Goal: Transaction & Acquisition: Obtain resource

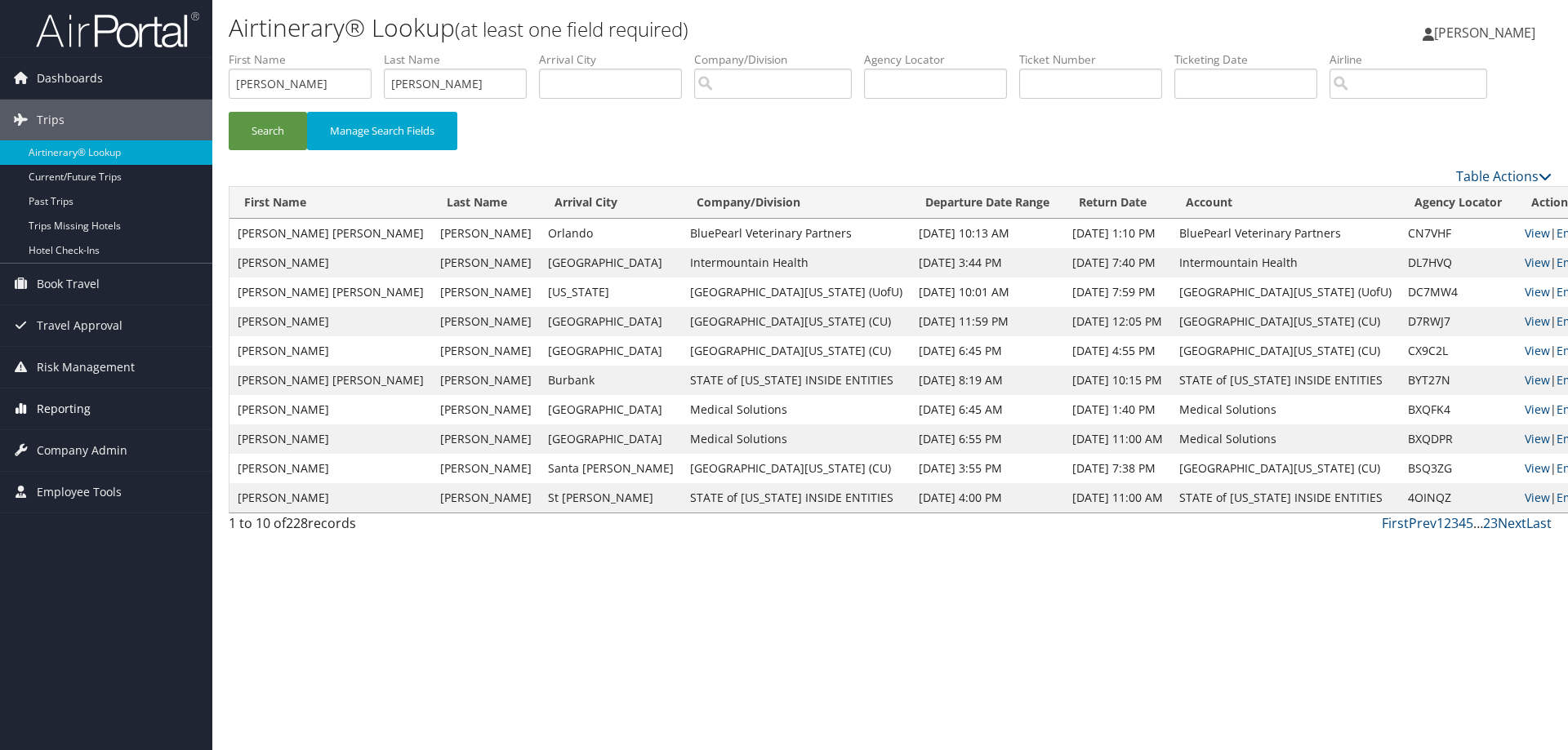
click at [72, 409] on span "Reporting" at bounding box center [64, 409] width 54 height 41
click at [75, 441] on link "Unused Tickets" at bounding box center [106, 441] width 212 height 25
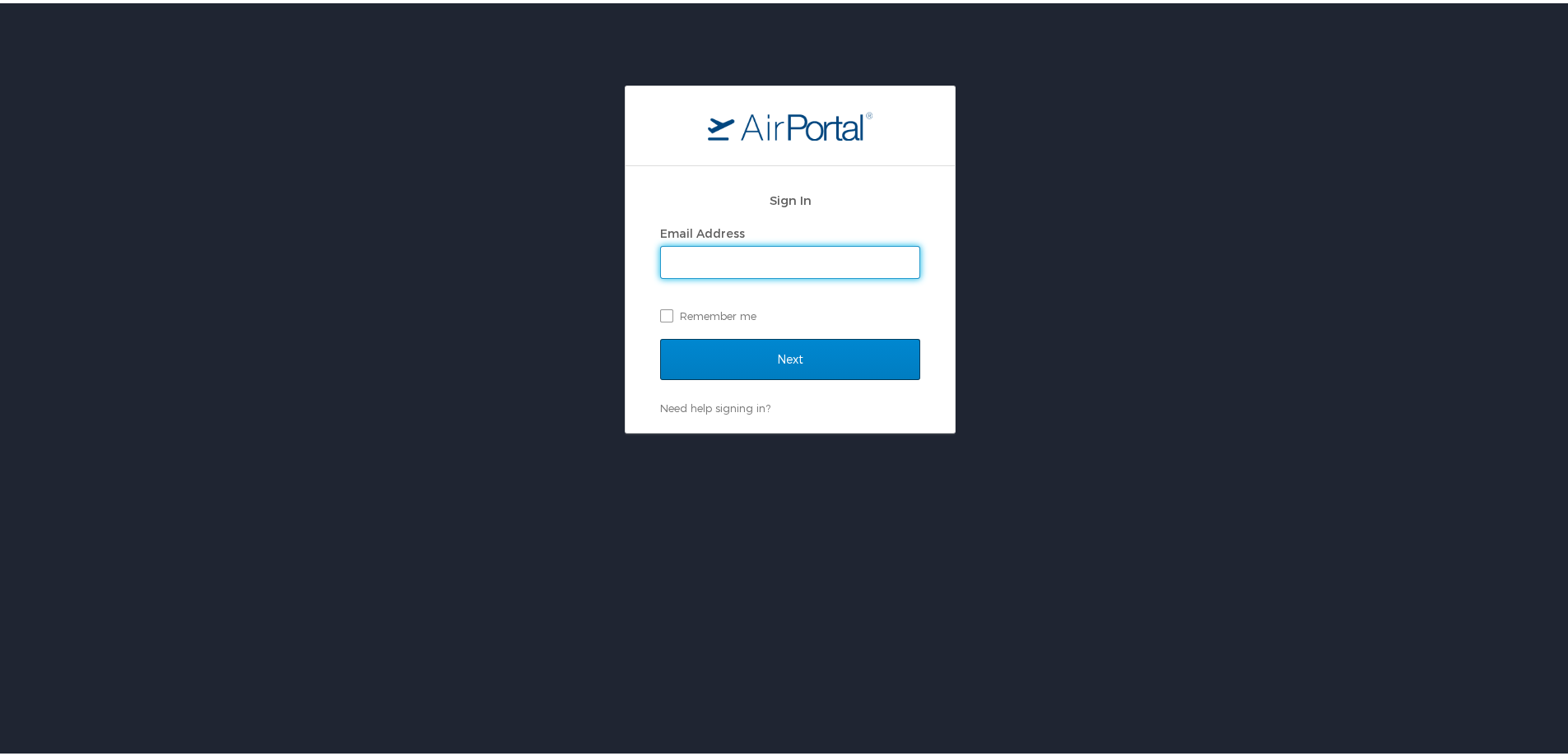
type input "[PERSON_NAME][EMAIL_ADDRESS][PERSON_NAME][DOMAIN_NAME]"
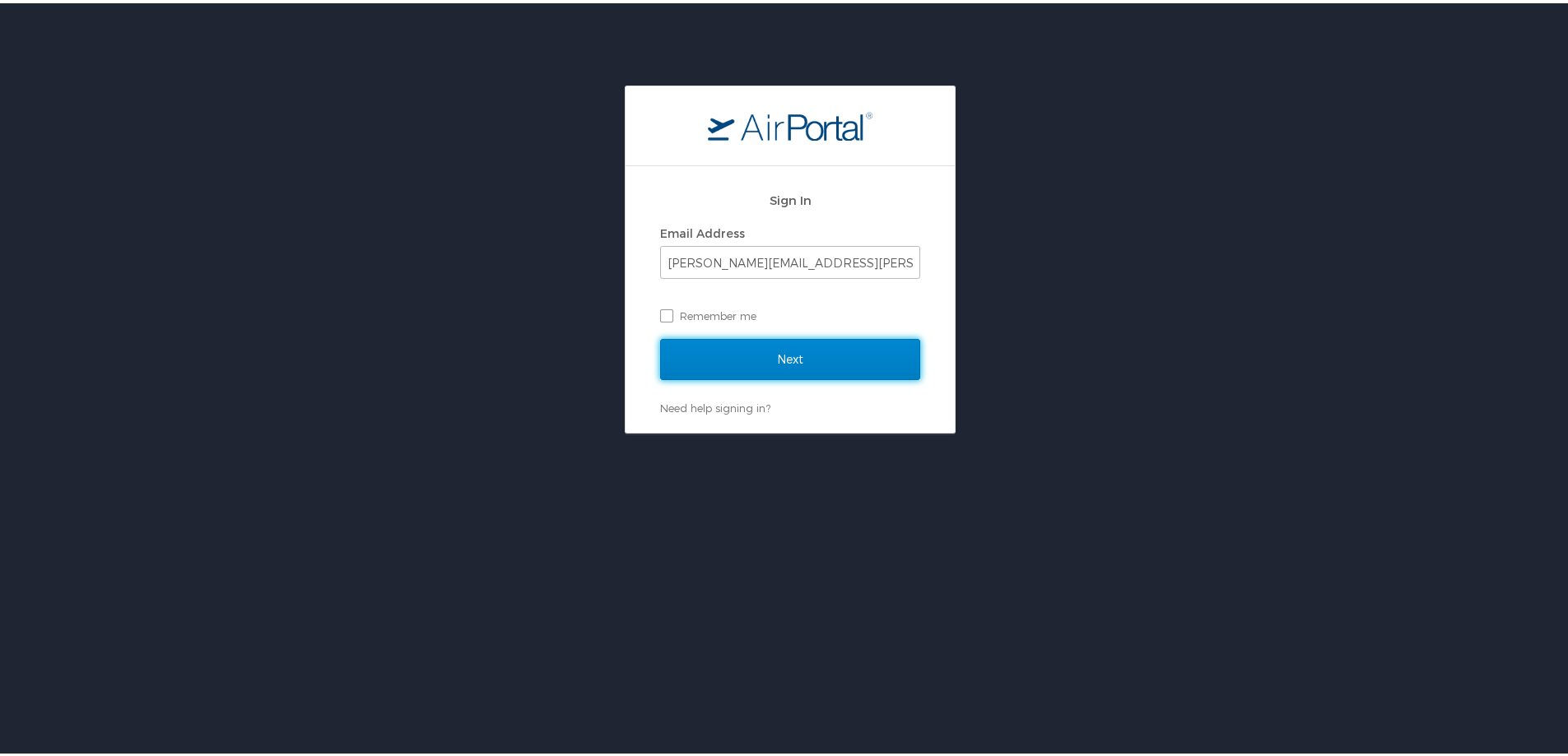
click at [767, 359] on input "Next" at bounding box center [789, 357] width 260 height 41
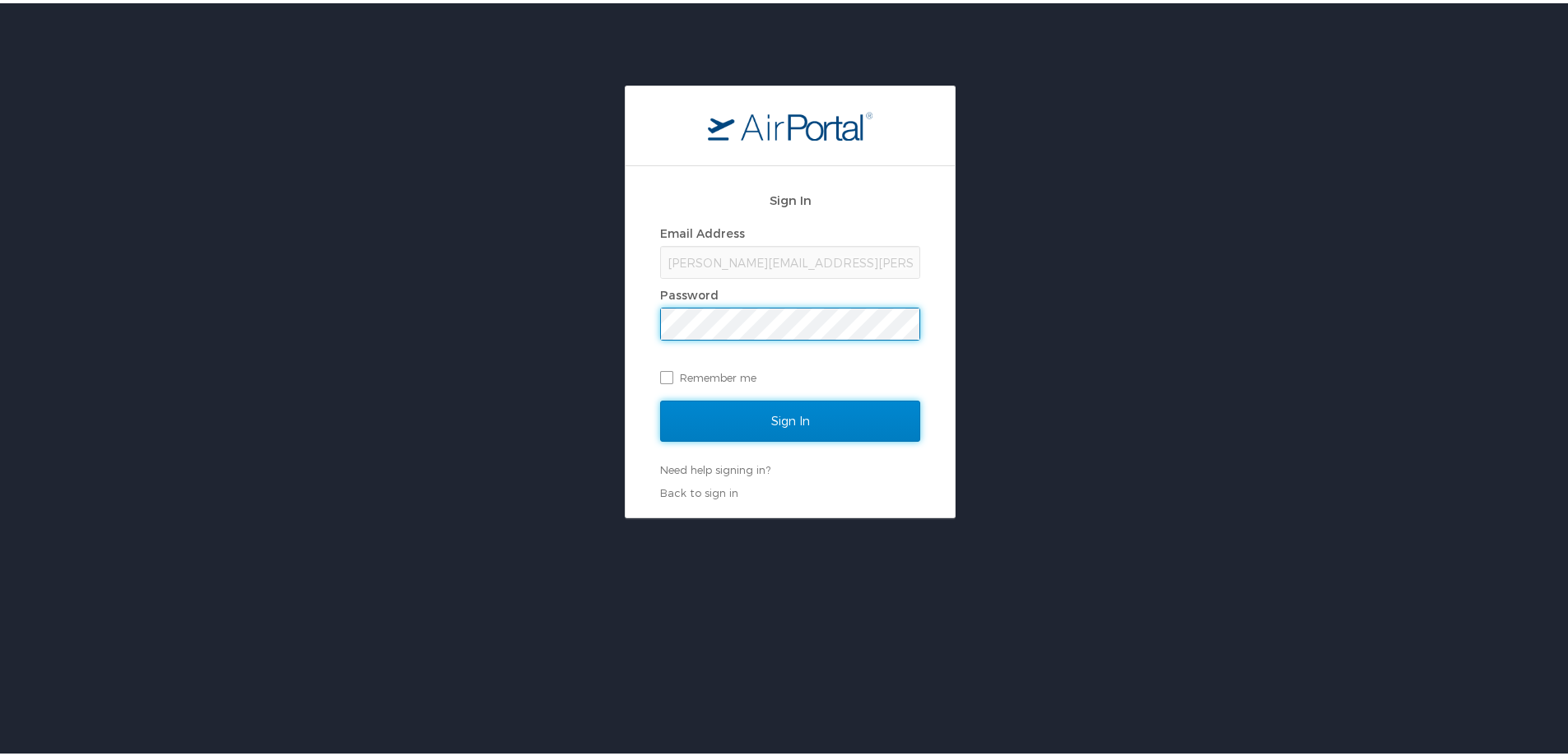
click at [784, 412] on input "Sign In" at bounding box center [789, 418] width 260 height 41
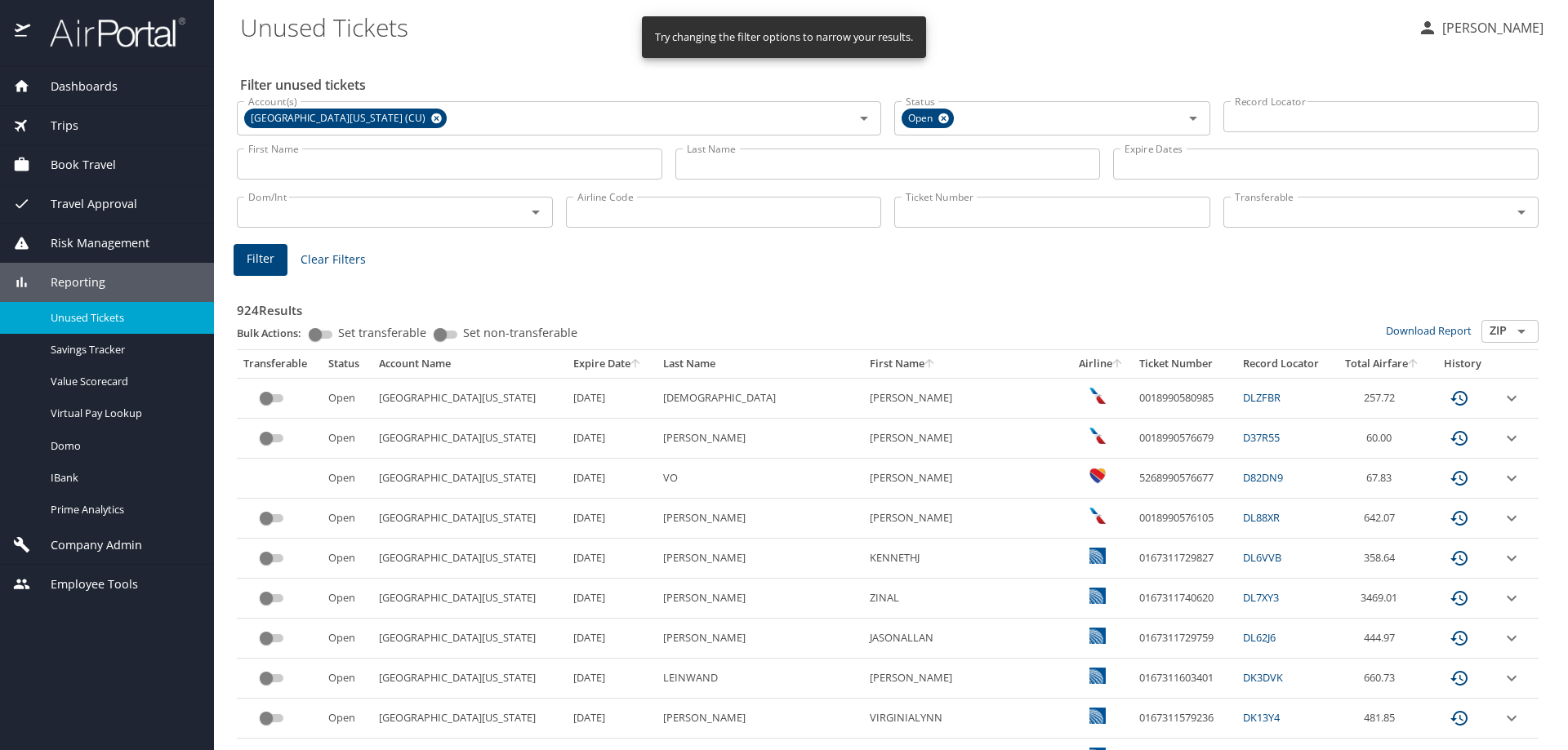
click at [758, 163] on input "Last Name" at bounding box center [887, 164] width 425 height 31
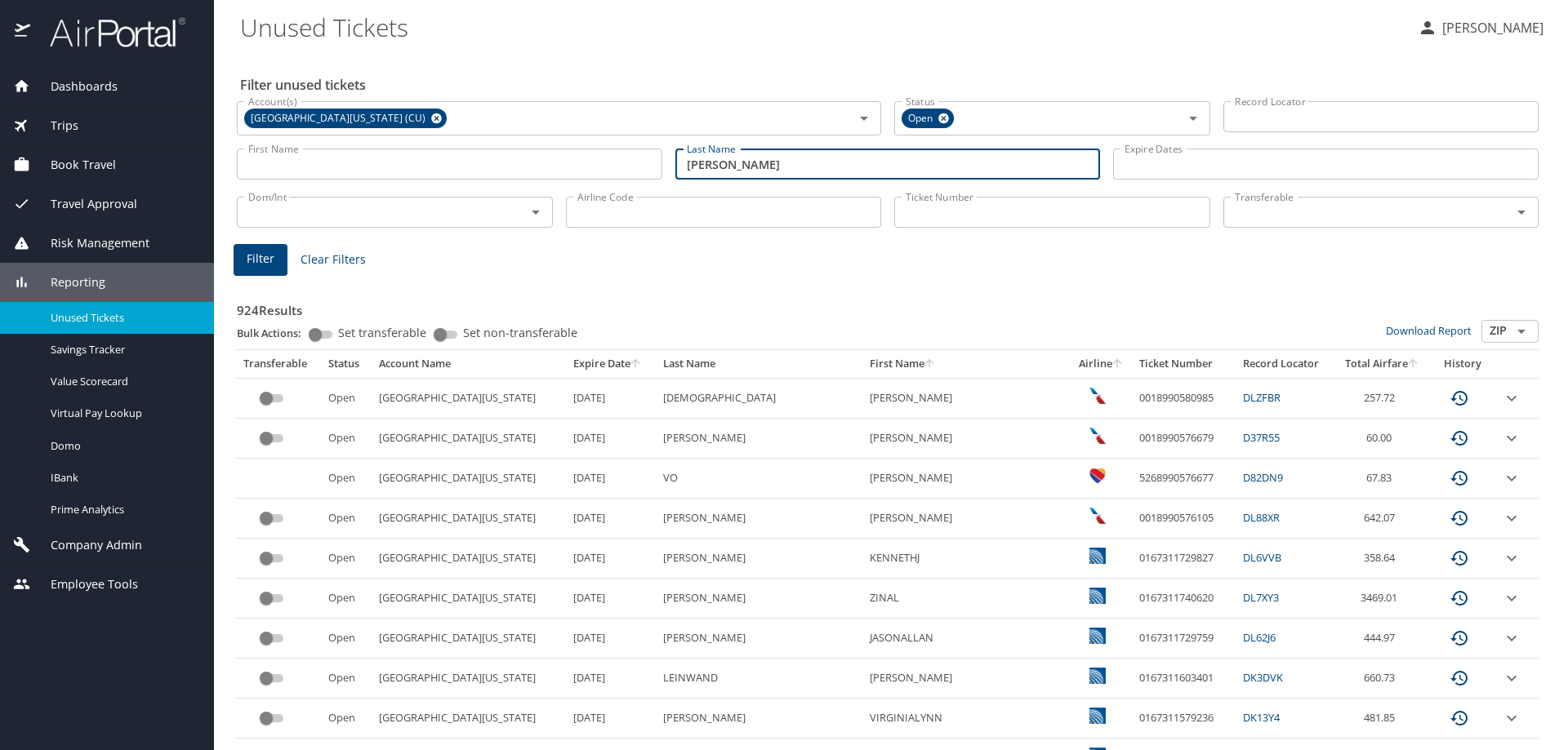
type input "CHERUIYOT HARVEY"
click at [261, 264] on span "Filter" at bounding box center [261, 259] width 28 height 20
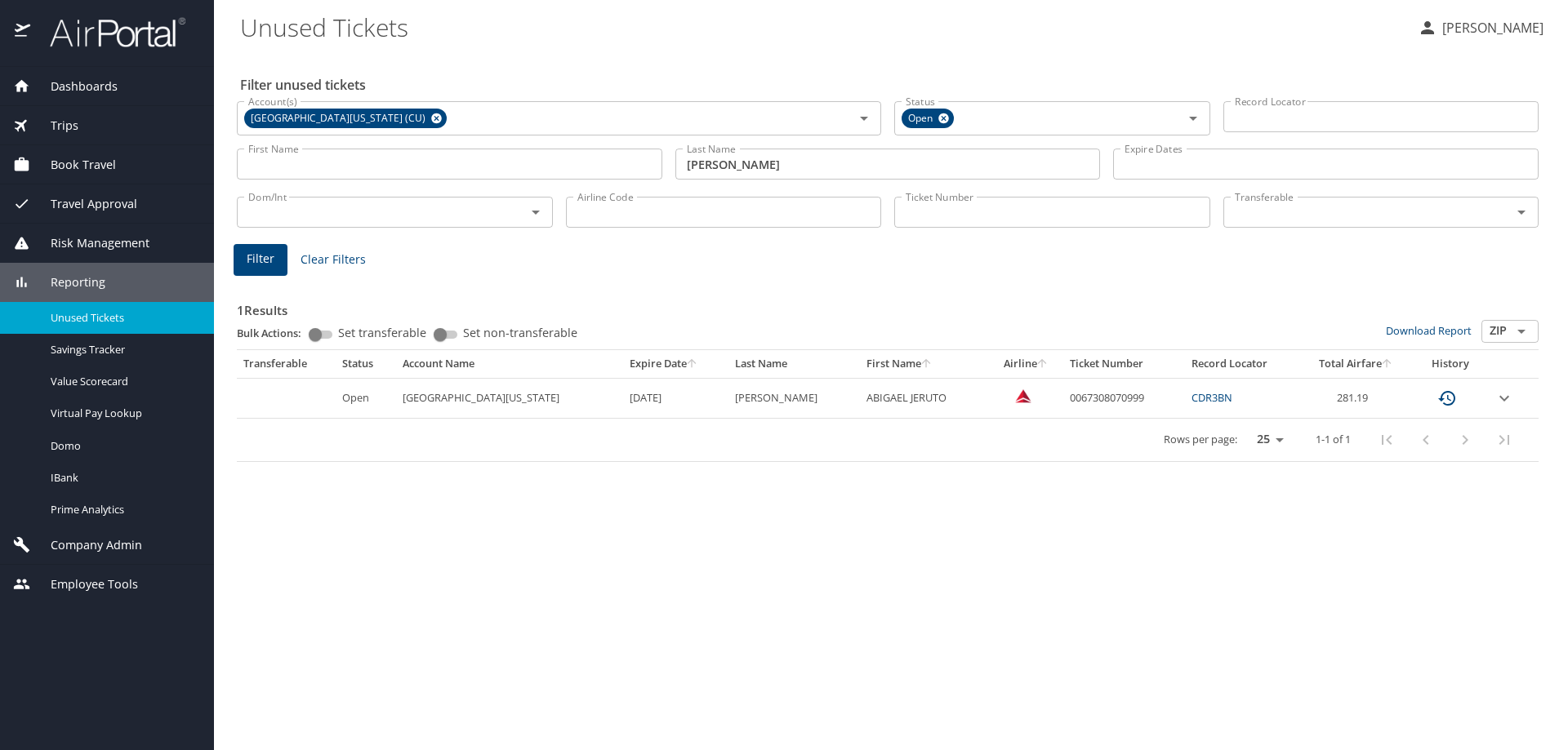
click at [1154, 392] on td "0067308070999" at bounding box center [1124, 398] width 121 height 40
drag, startPoint x: 1144, startPoint y: 395, endPoint x: 1064, endPoint y: 400, distance: 80.2
click at [1064, 400] on td "0067308070999" at bounding box center [1124, 398] width 121 height 40
copy td "0067308070999"
click at [70, 123] on span "Trips" at bounding box center [54, 126] width 48 height 18
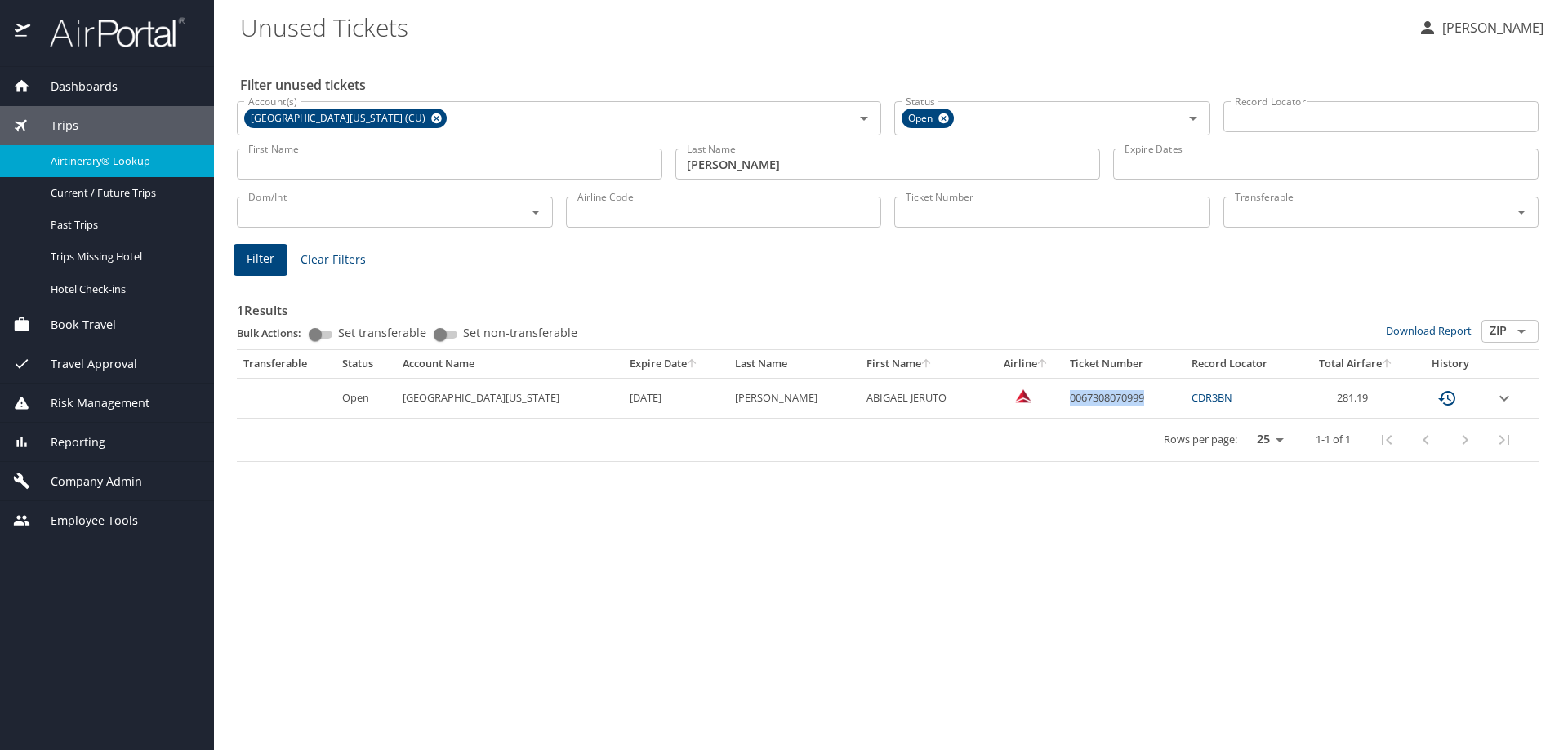
click at [73, 159] on span "Airtinerary® Lookup" at bounding box center [122, 160] width 143 height 16
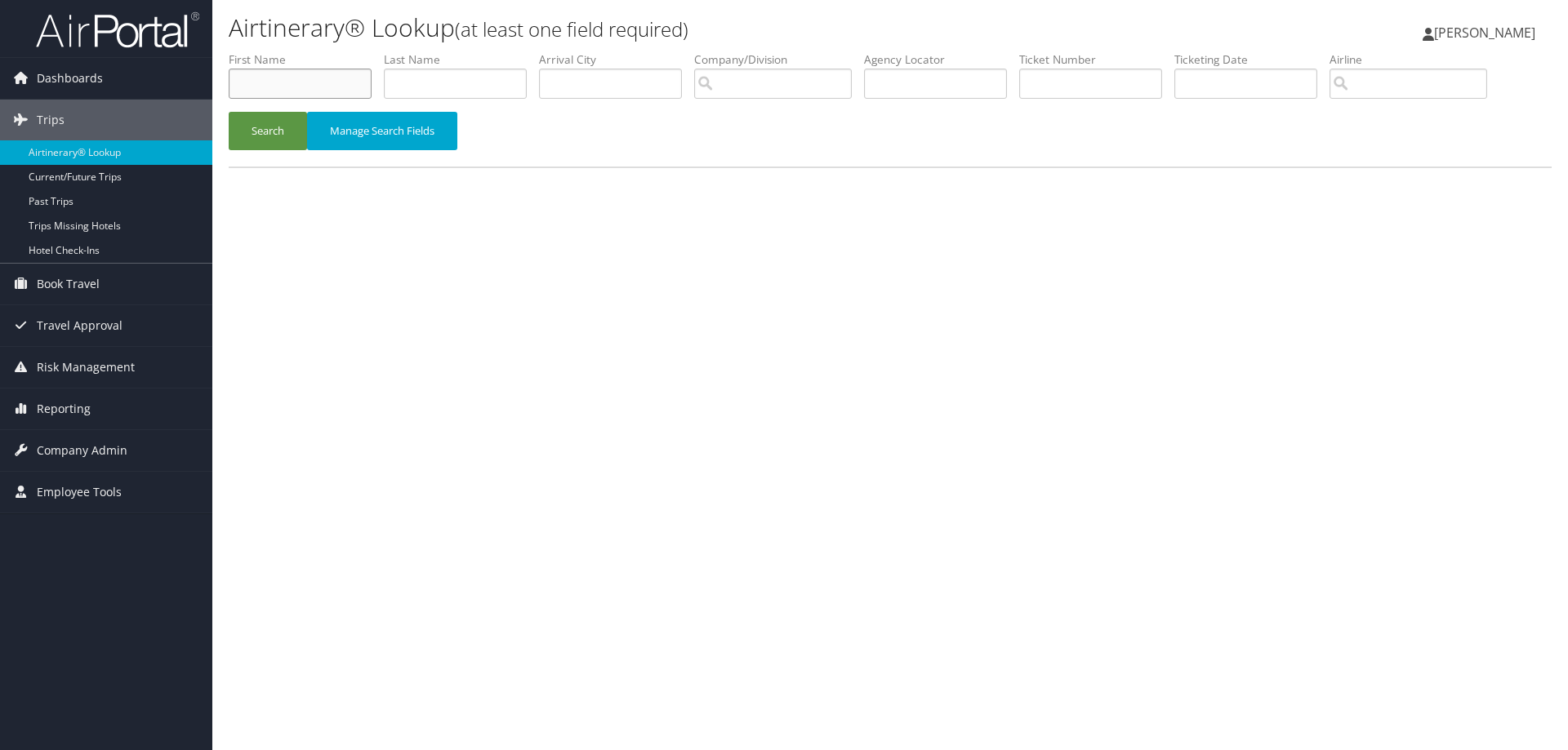
click at [352, 89] on input "text" at bounding box center [300, 84] width 143 height 30
type input "DAW"
type input "SI"
click at [291, 139] on button "Search" at bounding box center [268, 131] width 79 height 38
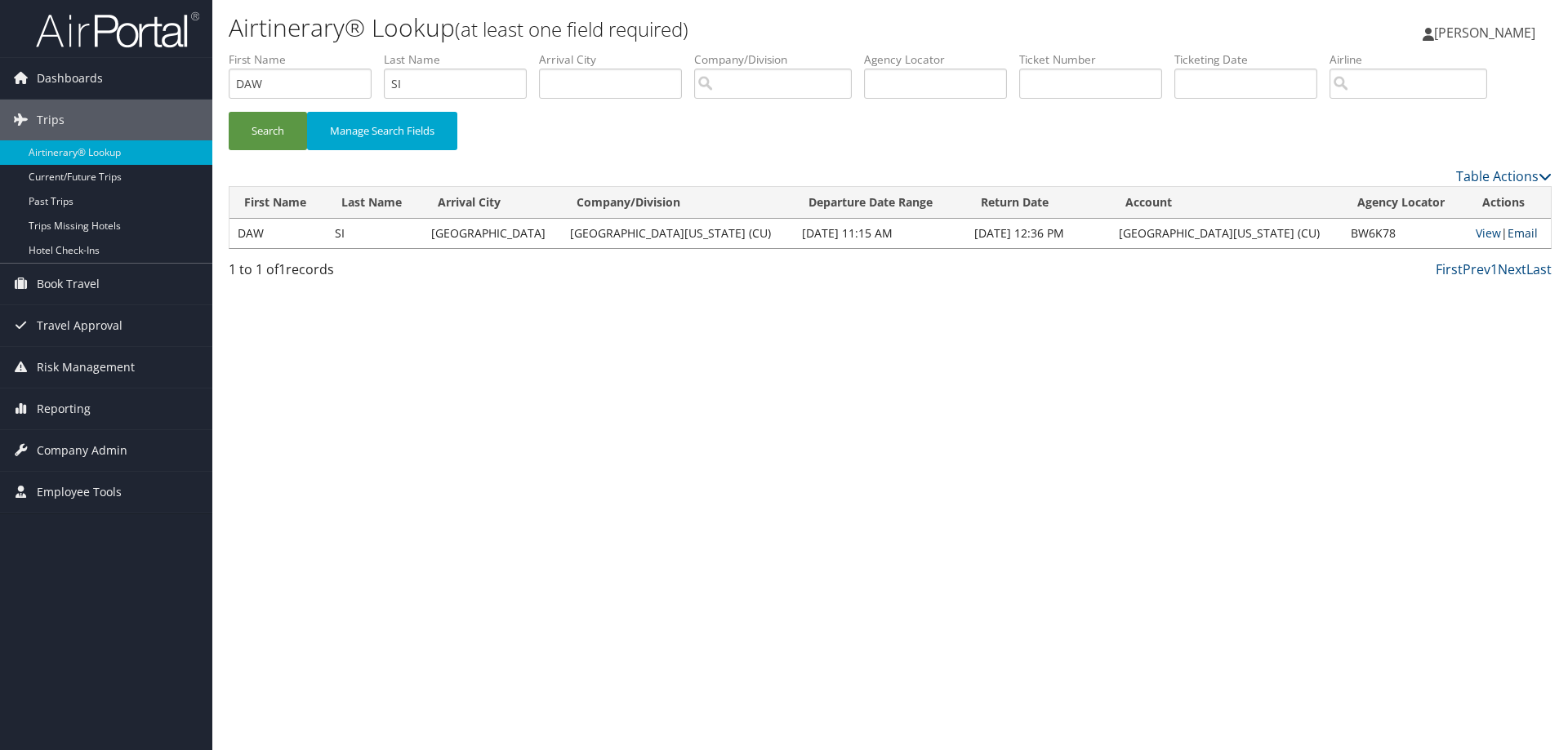
click at [1508, 237] on link "Email" at bounding box center [1522, 233] width 30 height 16
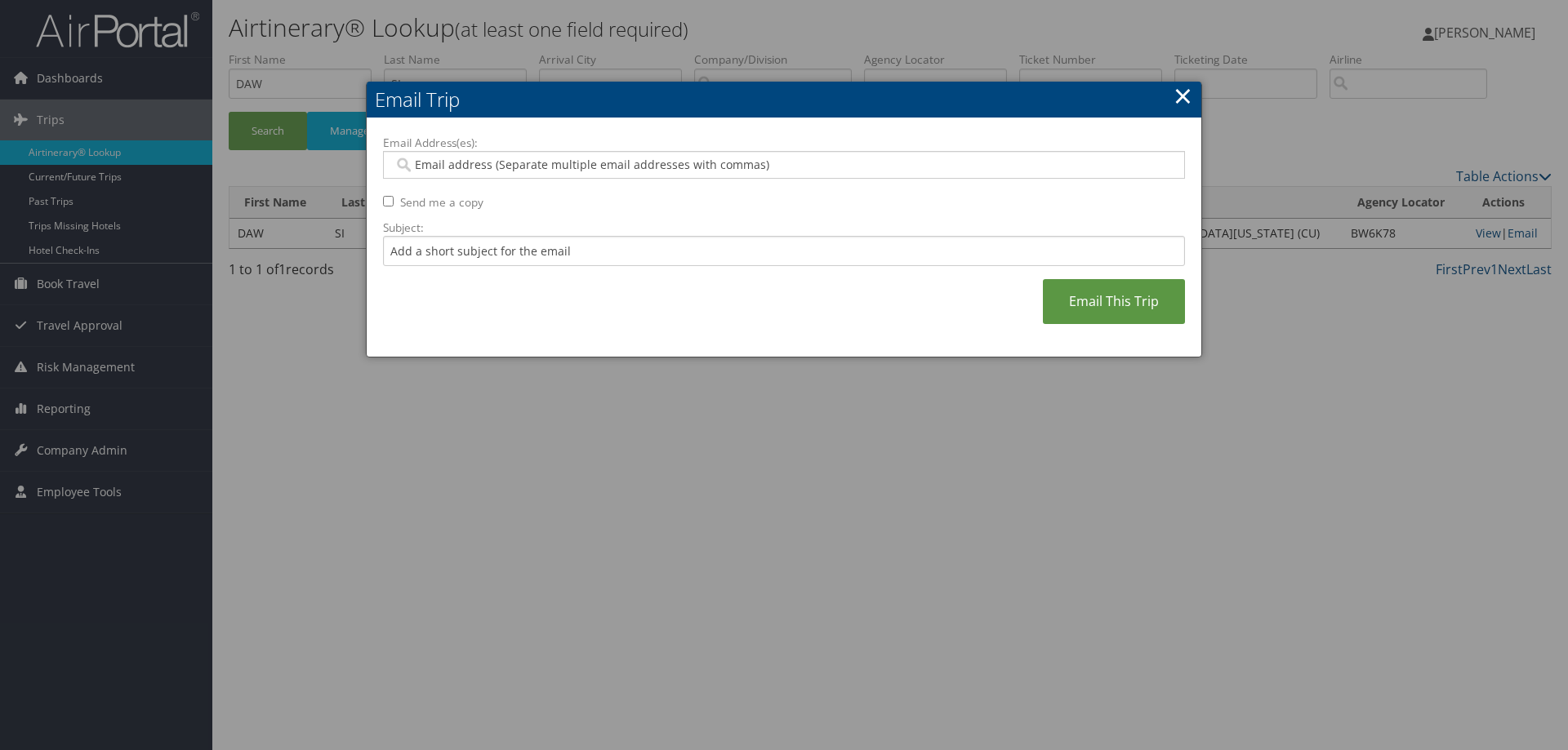
click at [776, 167] on input "Email Address(es):" at bounding box center [783, 165] width 780 height 16
click at [623, 160] on input "Email Address(es):" at bounding box center [783, 165] width 780 height 16
type input "RAFAEL."
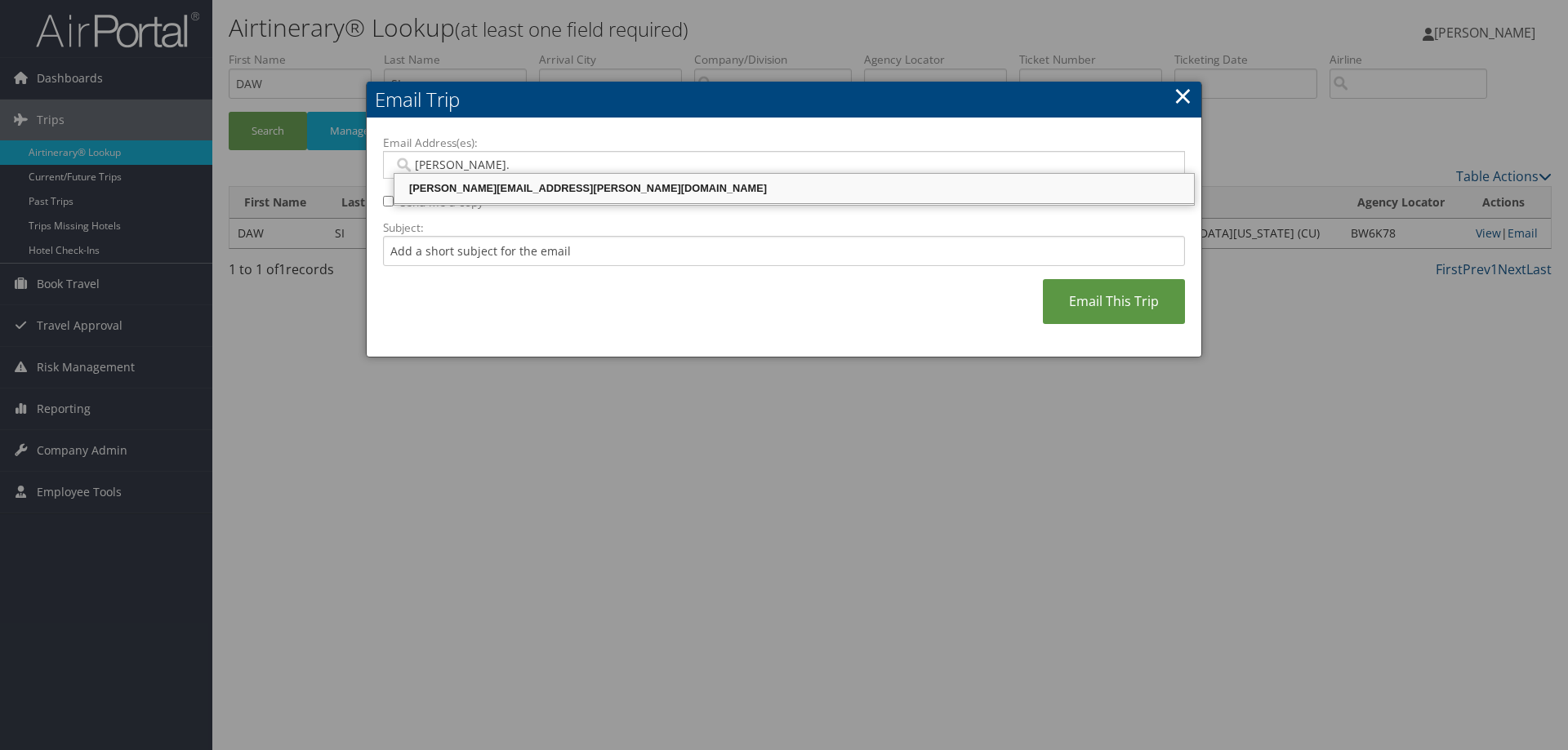
click at [635, 190] on div "rafael.orozco@ucdenver.edu" at bounding box center [794, 188] width 795 height 16
type input "rafael.orozco@ucdenver.edu"
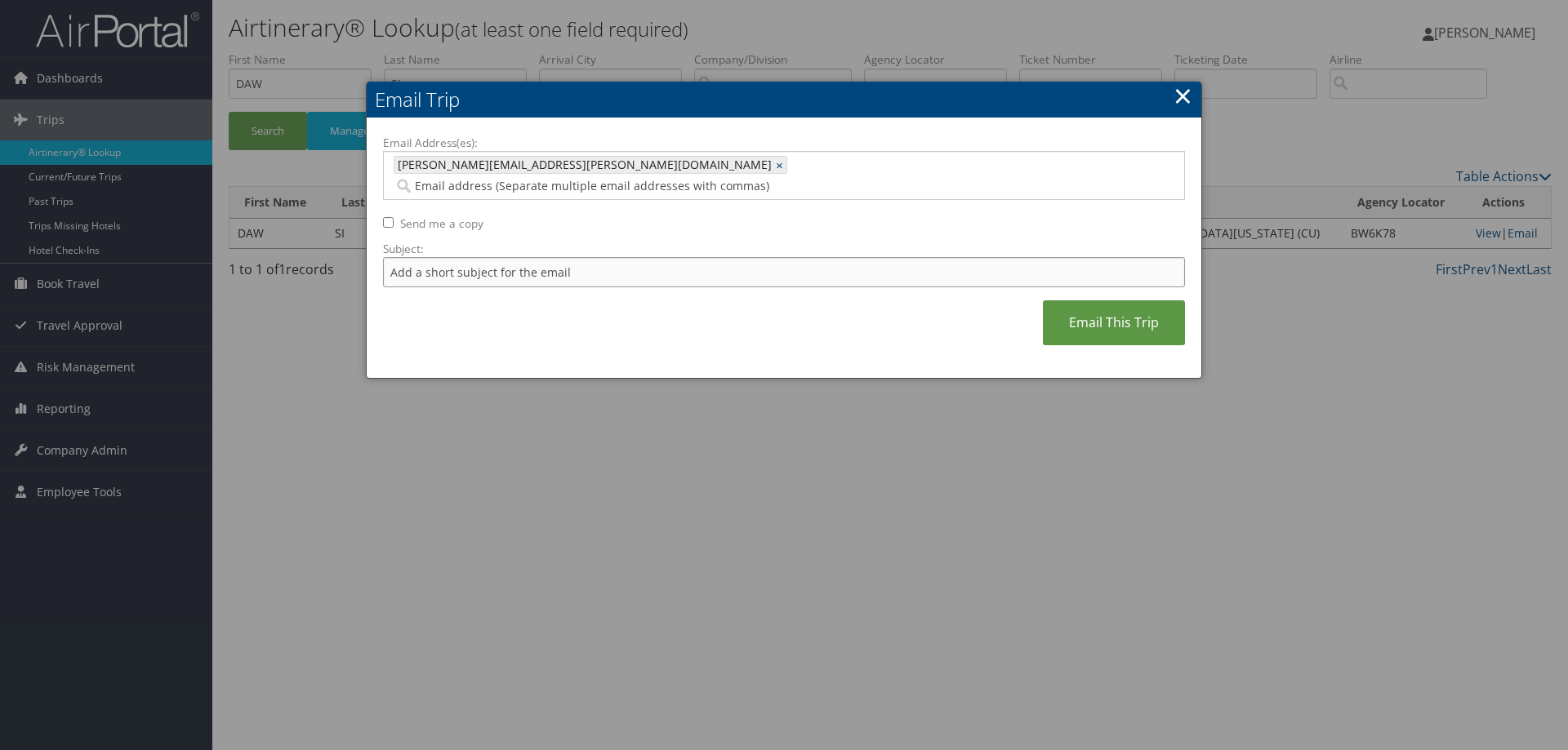
click at [638, 257] on input "Subject:" at bounding box center [783, 272] width 802 height 30
type input "SI DAW"
click at [1072, 300] on link "Email This Trip" at bounding box center [1113, 323] width 142 height 45
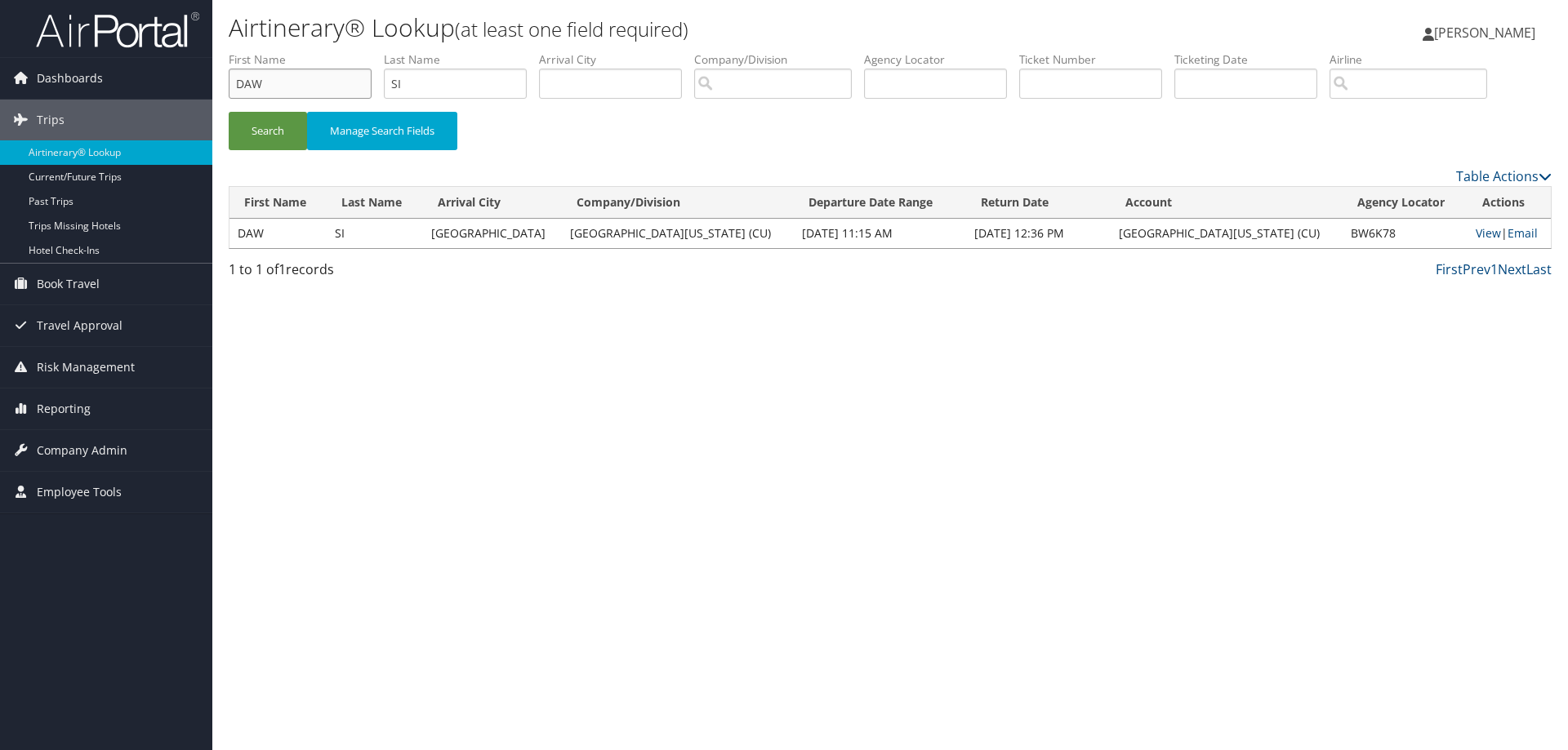
drag, startPoint x: 297, startPoint y: 90, endPoint x: 215, endPoint y: 99, distance: 82.5
click at [215, 99] on div "Airtinerary® Lookup (at least one field required) Shannon Gorham Shannon Gorham…" at bounding box center [890, 375] width 1356 height 750
drag, startPoint x: 424, startPoint y: 88, endPoint x: 373, endPoint y: 94, distance: 51.4
click at [374, 52] on ul "First Name Last Name Departure City Arrival City Company/Division Airport/City …" at bounding box center [890, 52] width 1323 height 0
type input "parra herrera"
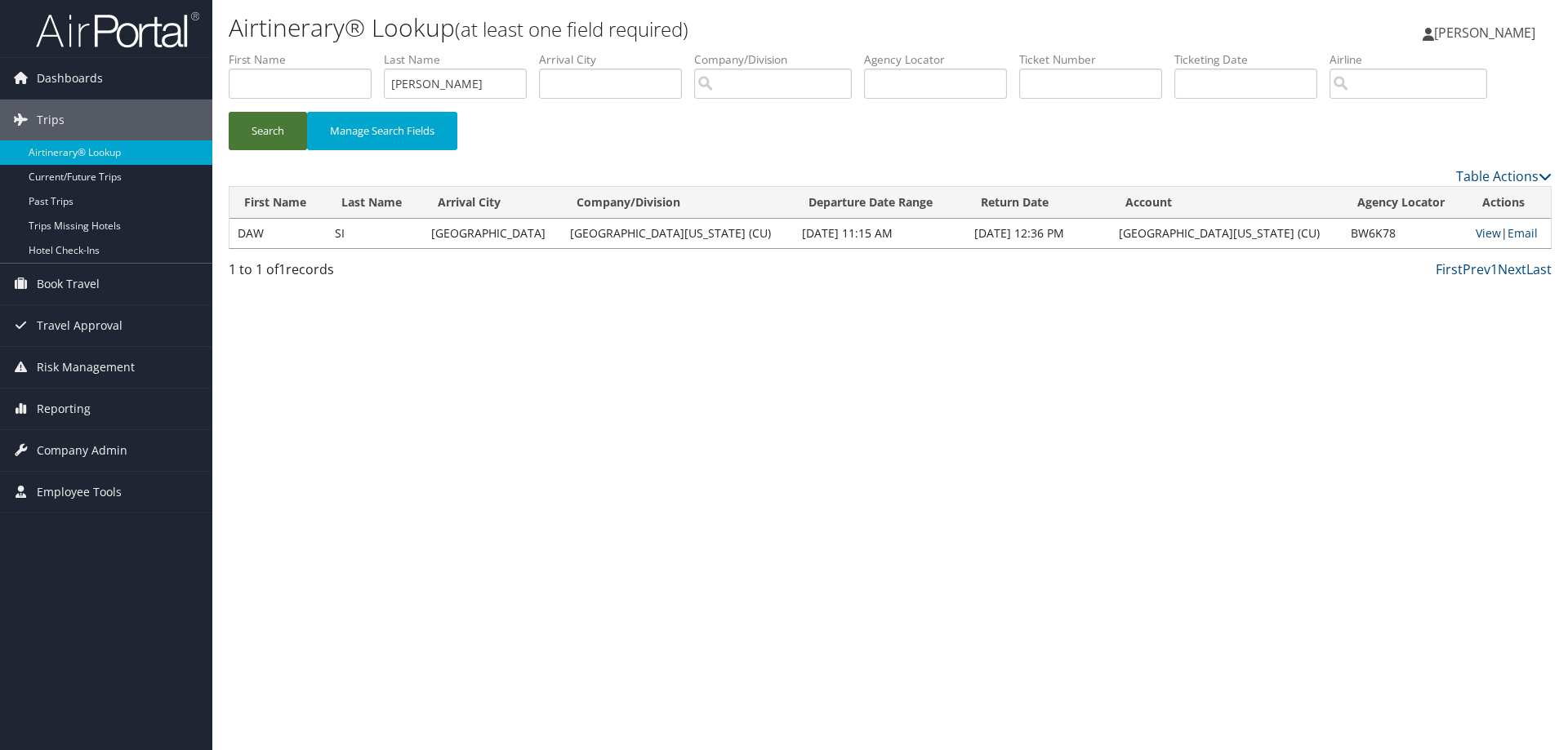
click at [287, 131] on button "Search" at bounding box center [268, 131] width 79 height 38
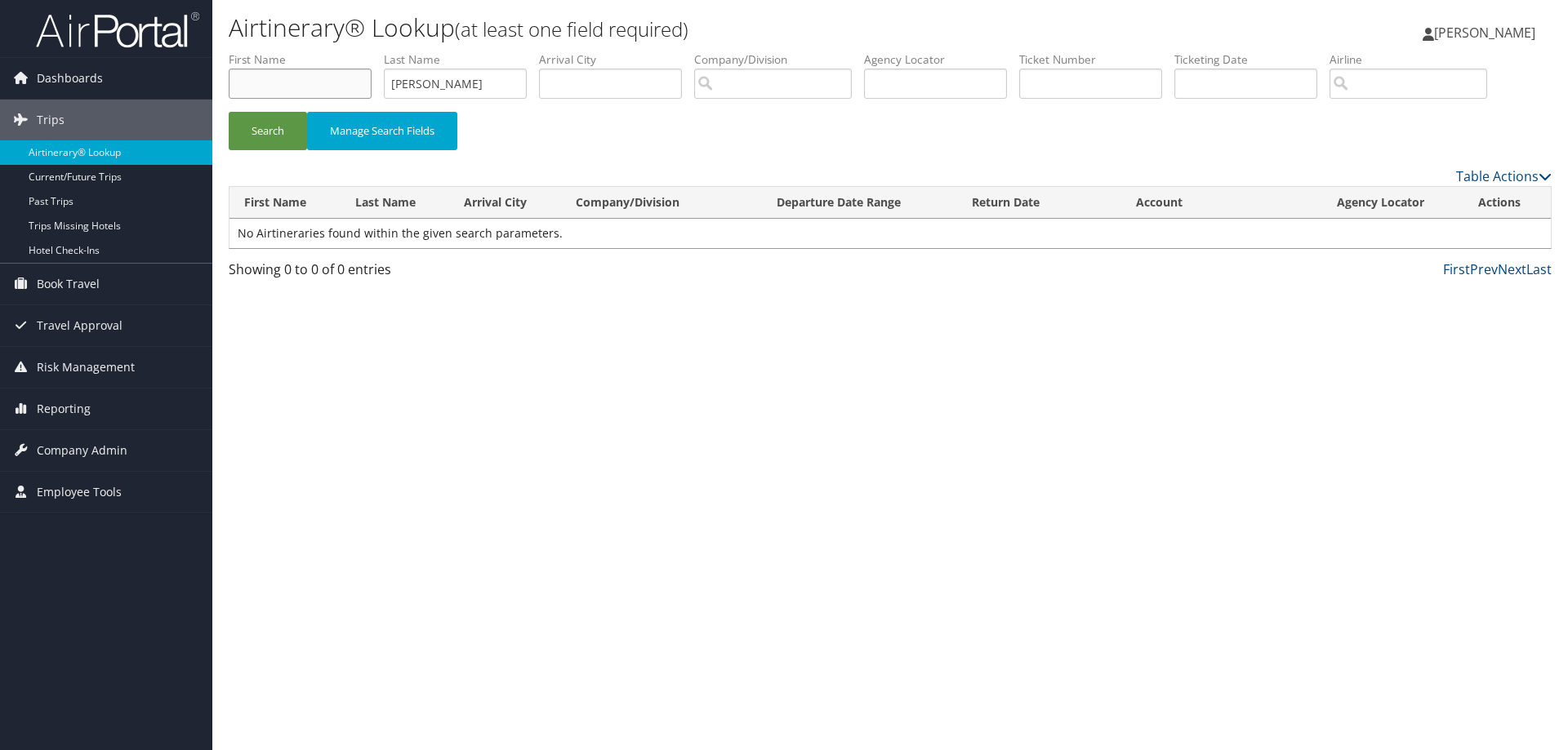
click at [292, 76] on input "text" at bounding box center [300, 84] width 143 height 30
type input "adriana"
click at [265, 125] on button "Search" at bounding box center [268, 131] width 79 height 38
drag, startPoint x: 489, startPoint y: 82, endPoint x: 327, endPoint y: 81, distance: 162.0
click at [324, 52] on ul "First Name adriana Last Name parra herrera Departure City Arrival City Company/…" at bounding box center [890, 52] width 1323 height 0
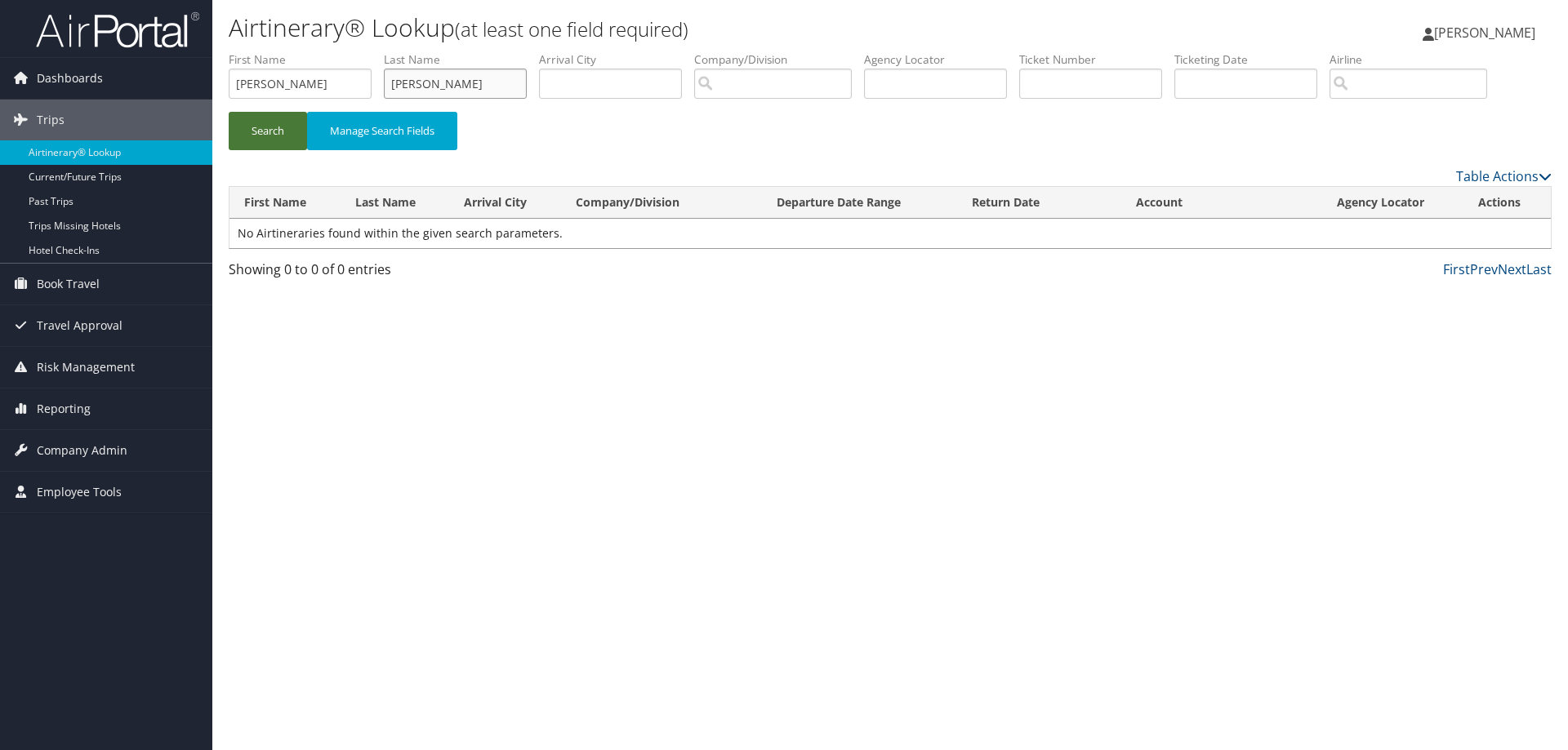
type input "herrera"
click at [248, 128] on button "Search" at bounding box center [268, 131] width 79 height 38
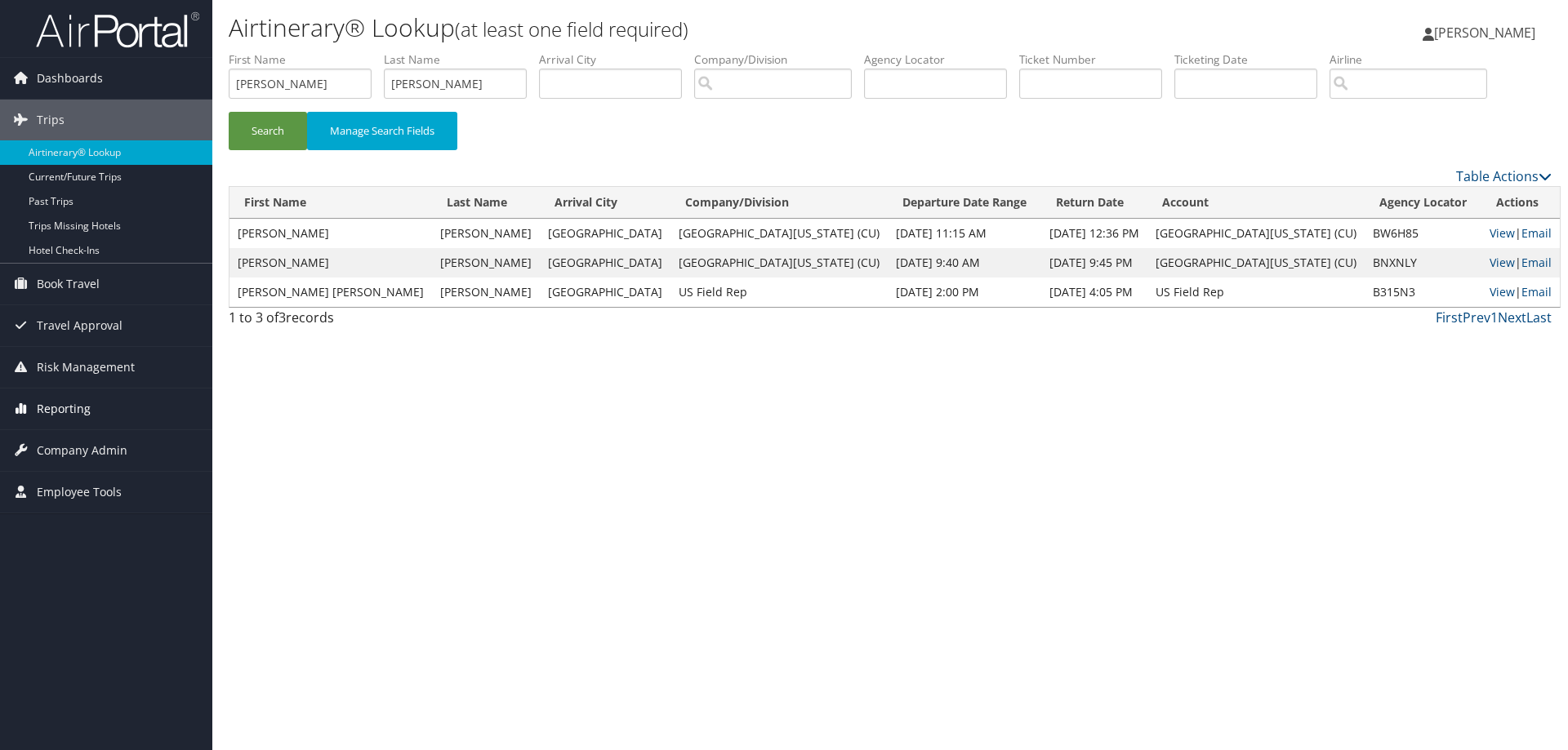
click at [68, 404] on span "Reporting" at bounding box center [64, 409] width 54 height 41
click at [66, 436] on link "Unused Tickets" at bounding box center [106, 441] width 212 height 25
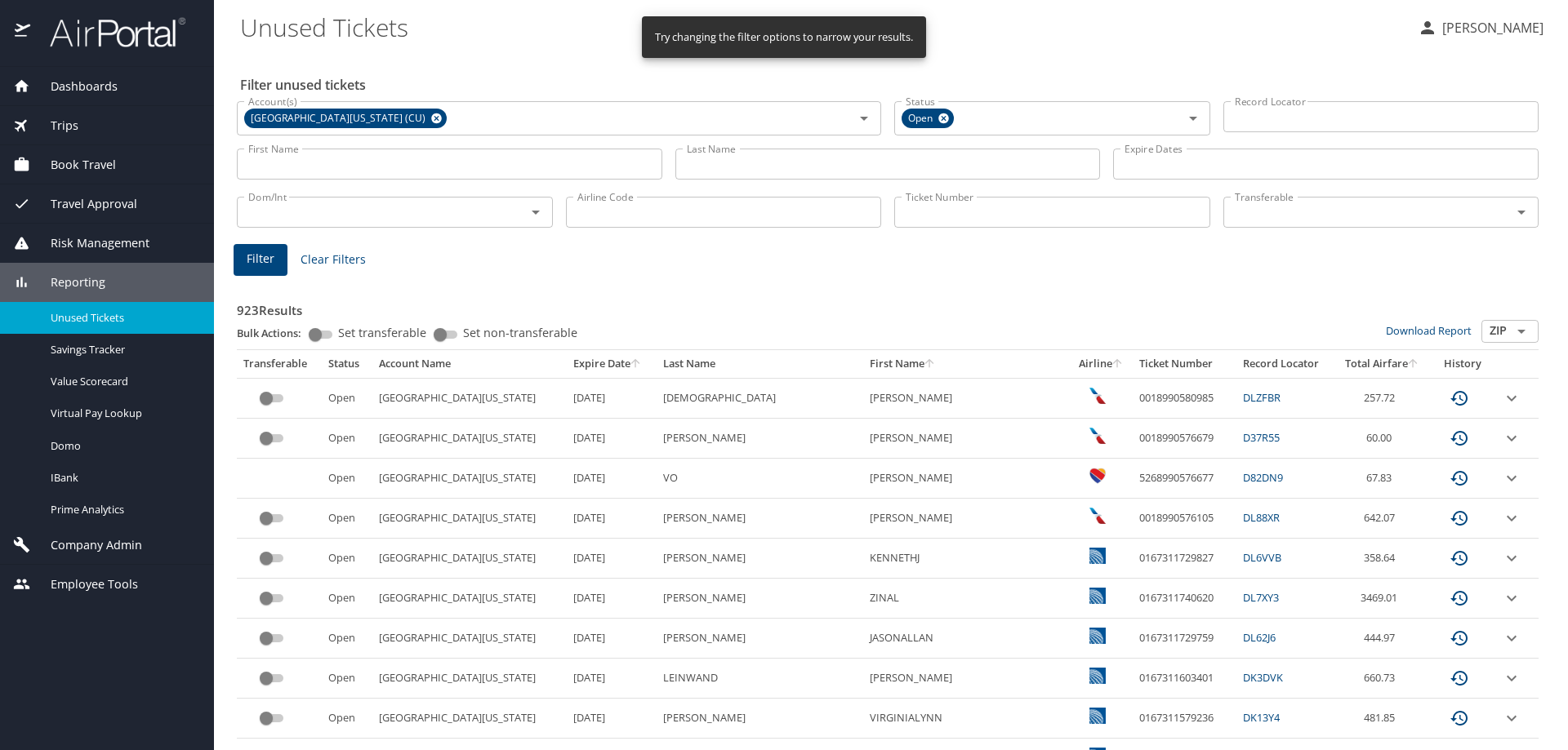
click at [800, 166] on input "Last Name" at bounding box center [887, 164] width 425 height 31
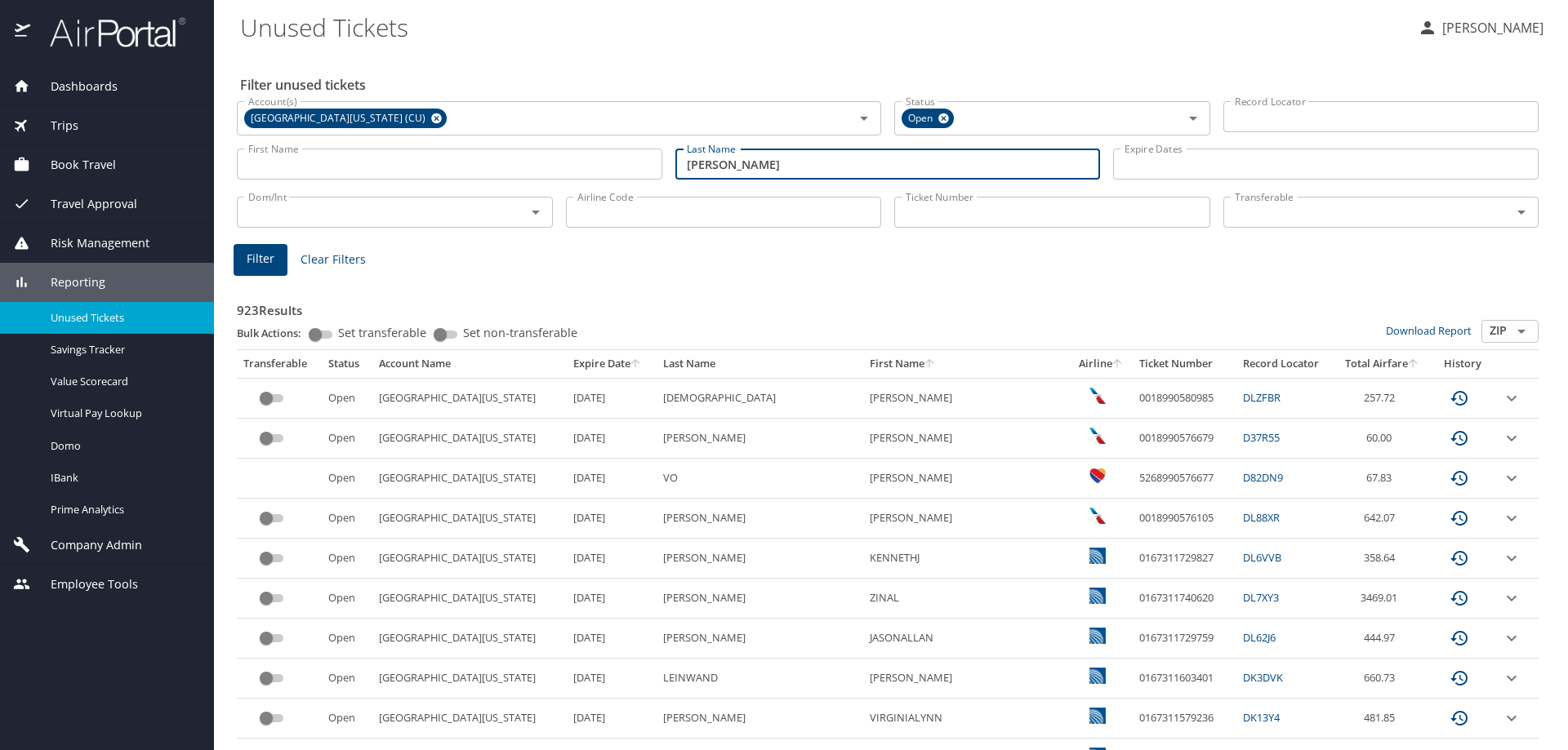
type input "orozco"
click at [257, 255] on span "Filter" at bounding box center [261, 259] width 28 height 20
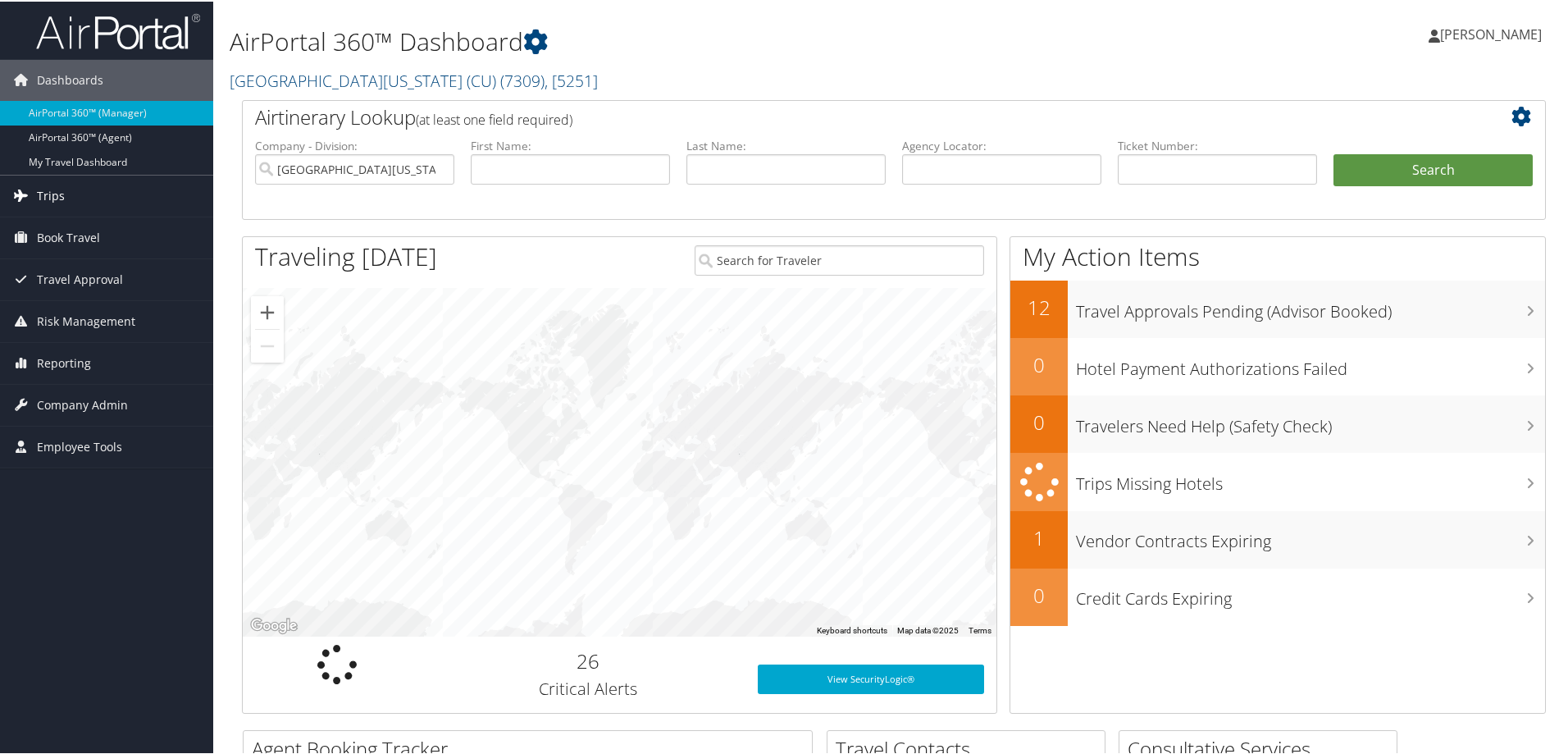
click at [47, 188] on span "Trips" at bounding box center [51, 194] width 28 height 41
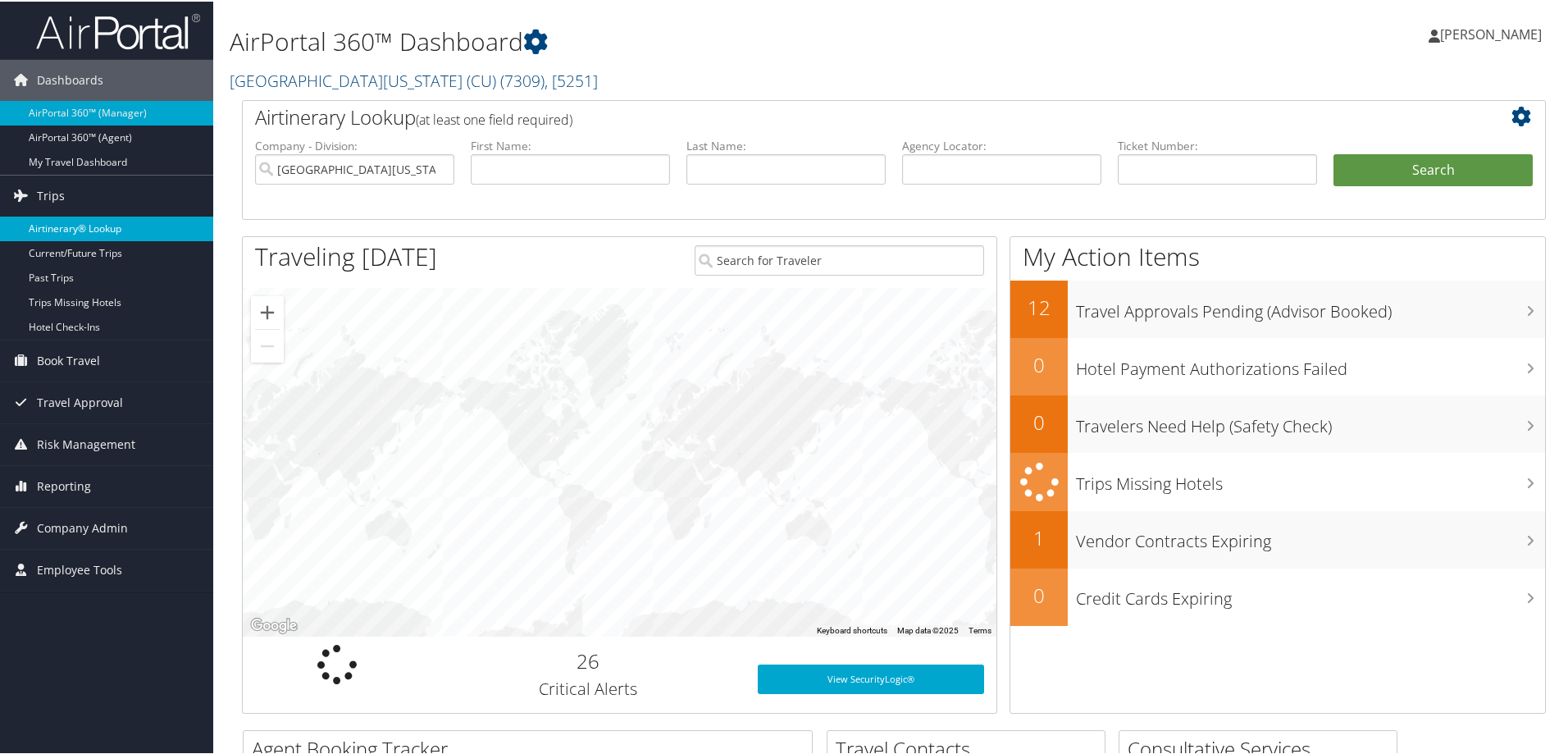
click at [63, 228] on link "Airtinerary® Lookup" at bounding box center [106, 227] width 213 height 25
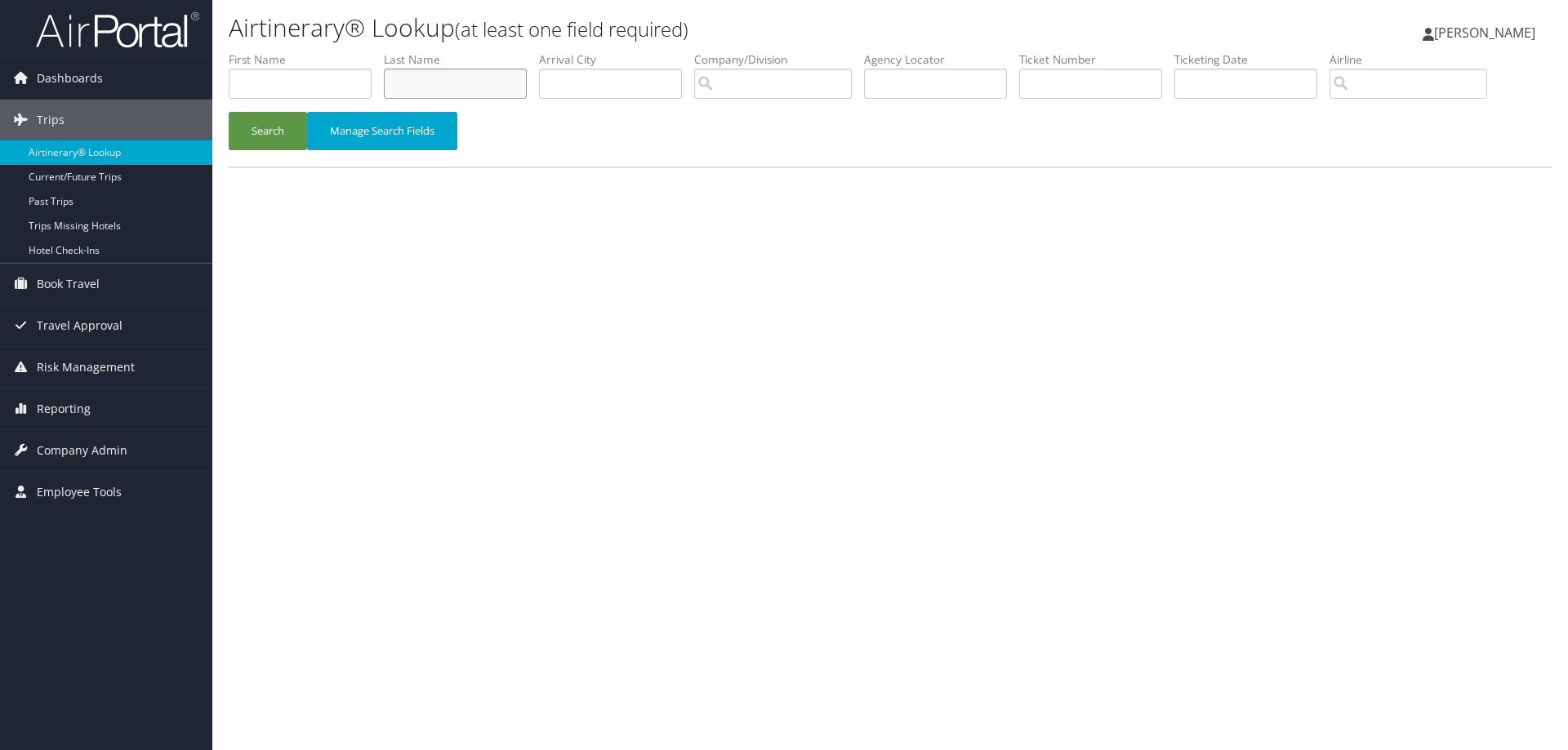
drag, startPoint x: 405, startPoint y: 80, endPoint x: 394, endPoint y: 87, distance: 13.0
click at [401, 80] on input "text" at bounding box center [455, 84] width 143 height 30
type input "[PERSON_NAME]"
click at [340, 84] on input "text" at bounding box center [300, 84] width 143 height 30
type input "[PERSON_NAME]"
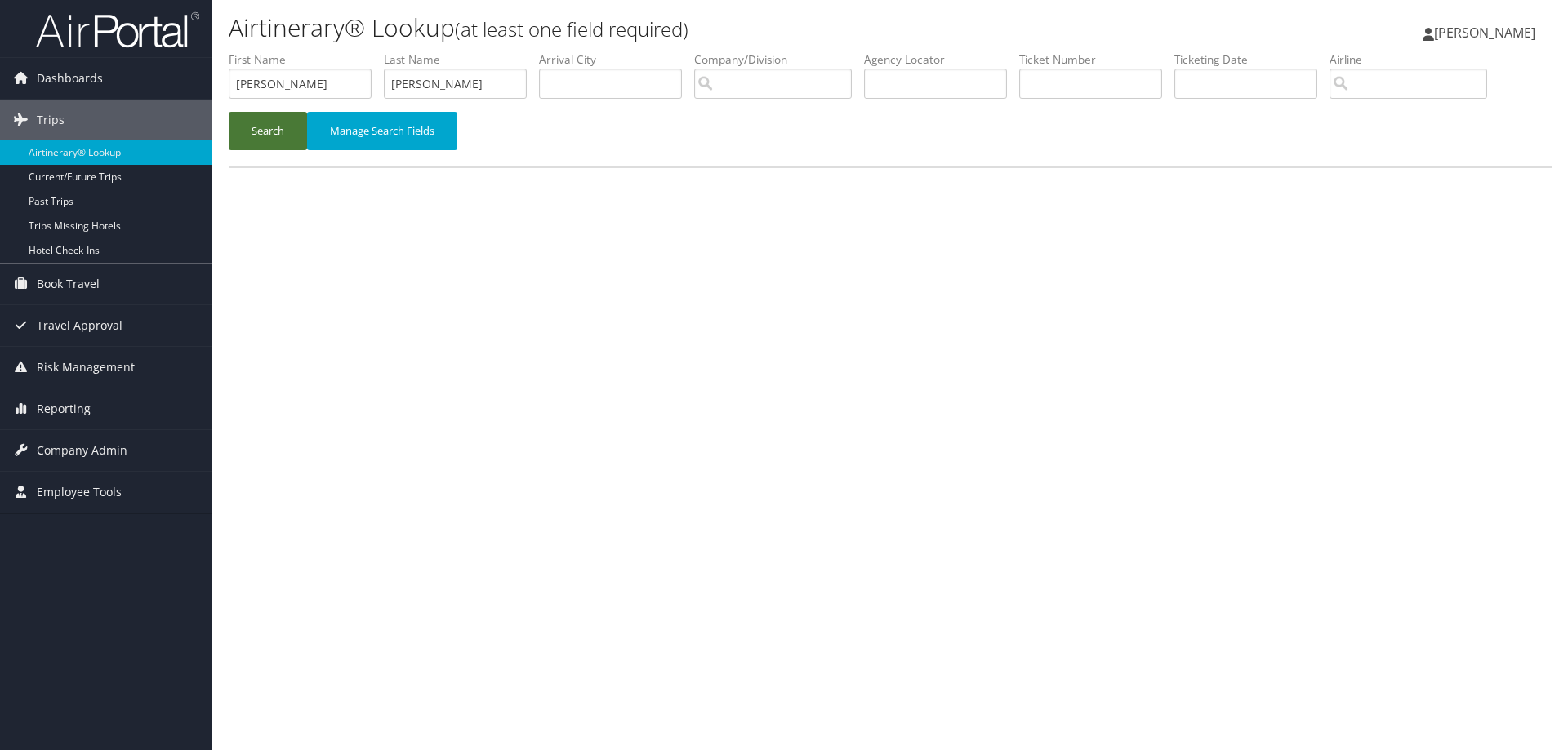
click at [267, 140] on button "Search" at bounding box center [268, 131] width 79 height 38
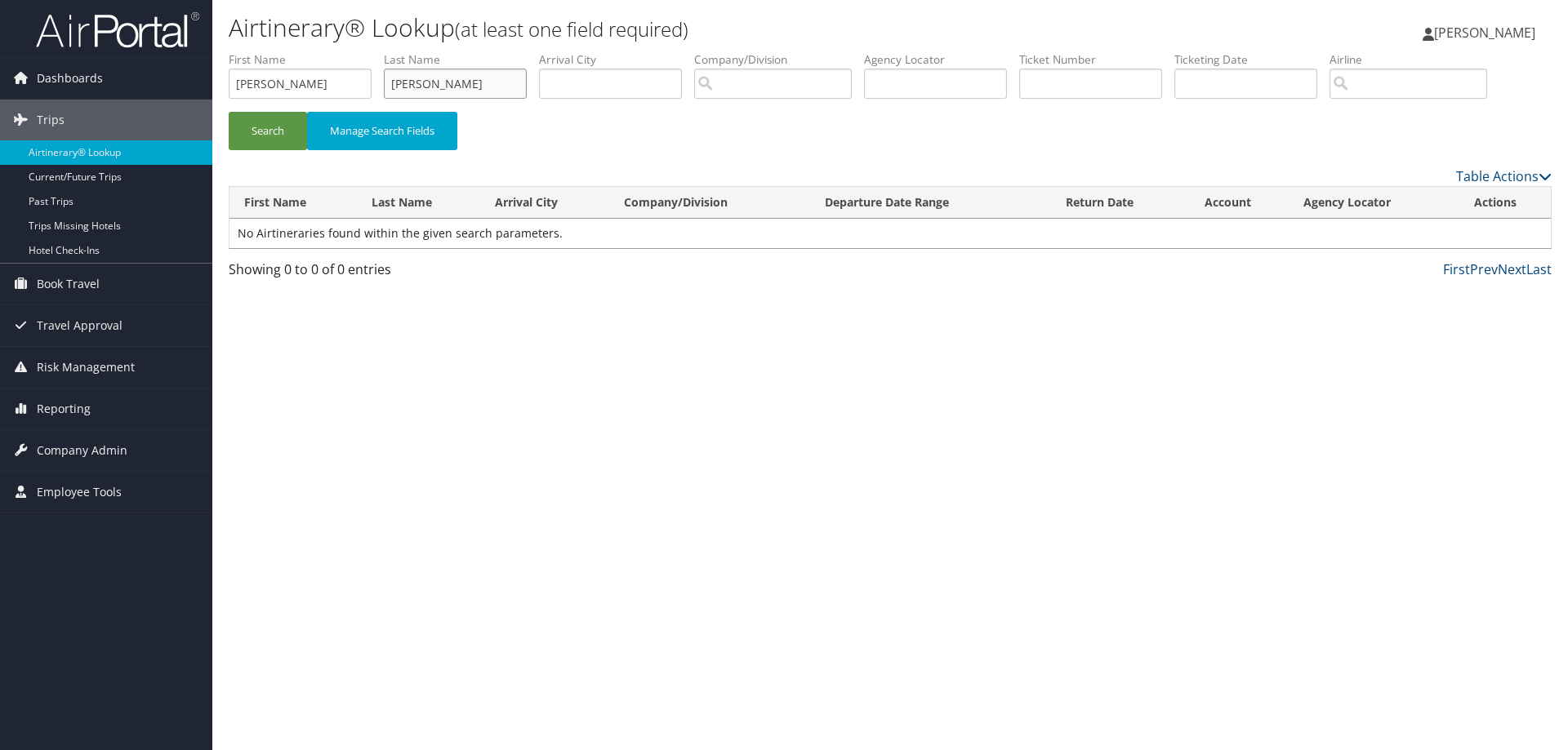
click at [435, 83] on input "[PERSON_NAME]" at bounding box center [455, 84] width 143 height 30
type input "parrahererra"
click at [270, 133] on button "Search" at bounding box center [268, 131] width 79 height 38
drag, startPoint x: 470, startPoint y: 77, endPoint x: 265, endPoint y: 111, distance: 207.8
click at [265, 52] on ul "First Name adriana Last Name parrahererra Departure City Arrival City Company/D…" at bounding box center [890, 52] width 1323 height 0
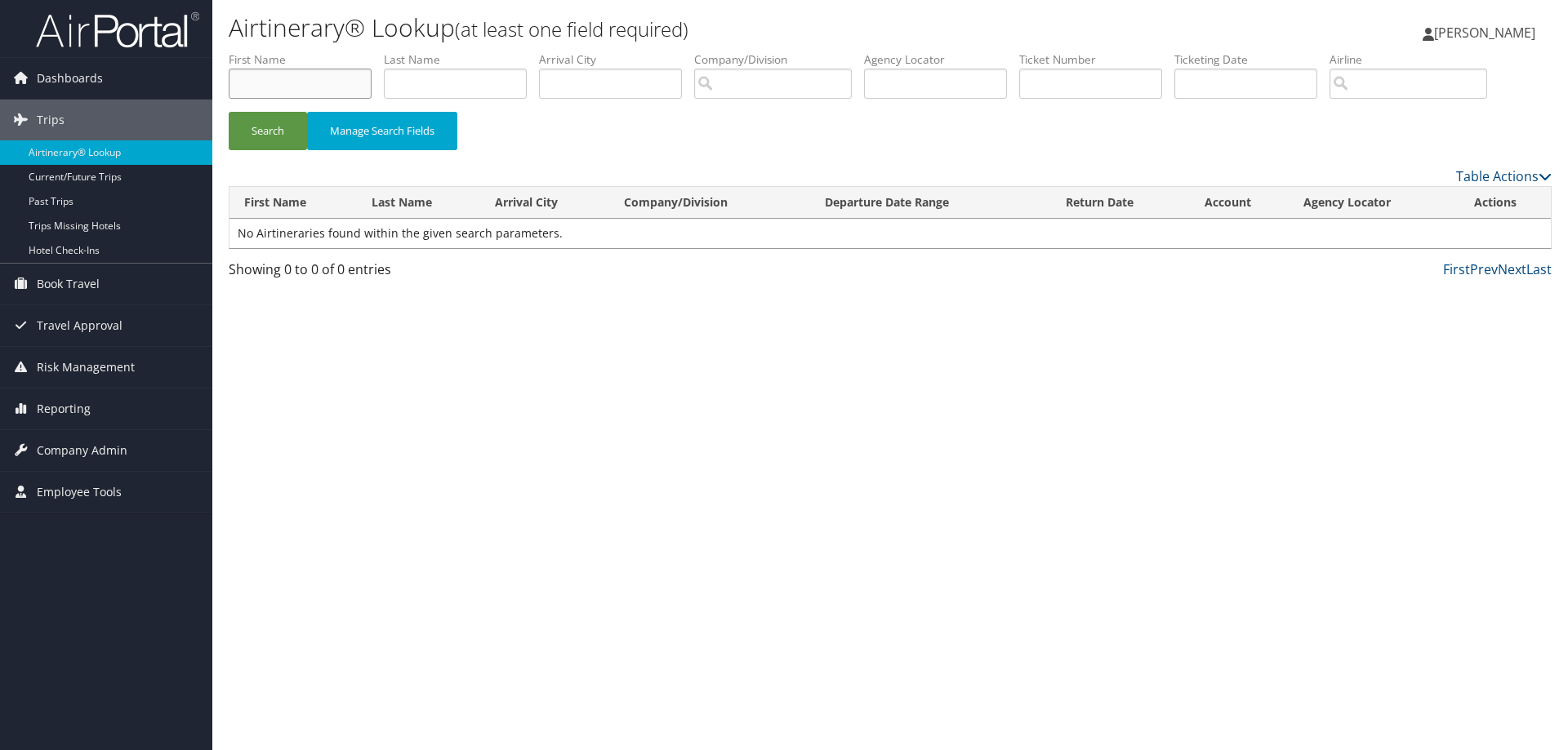
drag, startPoint x: 278, startPoint y: 80, endPoint x: 428, endPoint y: 89, distance: 150.3
click at [147, 96] on div "Dashboards AirPortal 360™ (Manager) AirPortal 360™ (Agent) My Travel Dashboard …" at bounding box center [784, 375] width 1568 height 750
click at [995, 85] on input "text" at bounding box center [936, 84] width 143 height 30
type input "bw6h85"
drag, startPoint x: 266, startPoint y: 124, endPoint x: 427, endPoint y: 174, distance: 168.6
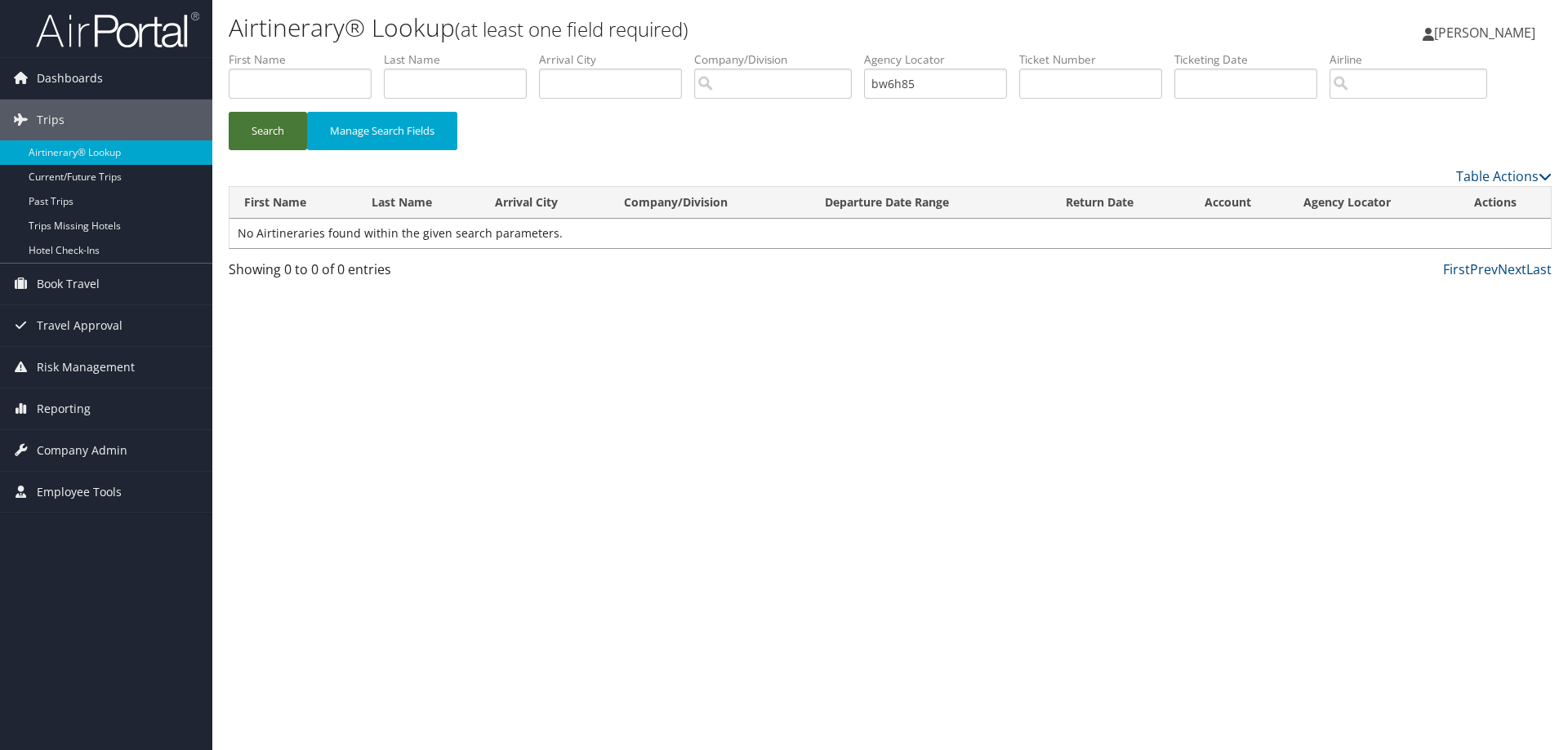
click at [268, 126] on button "Search" at bounding box center [268, 131] width 79 height 38
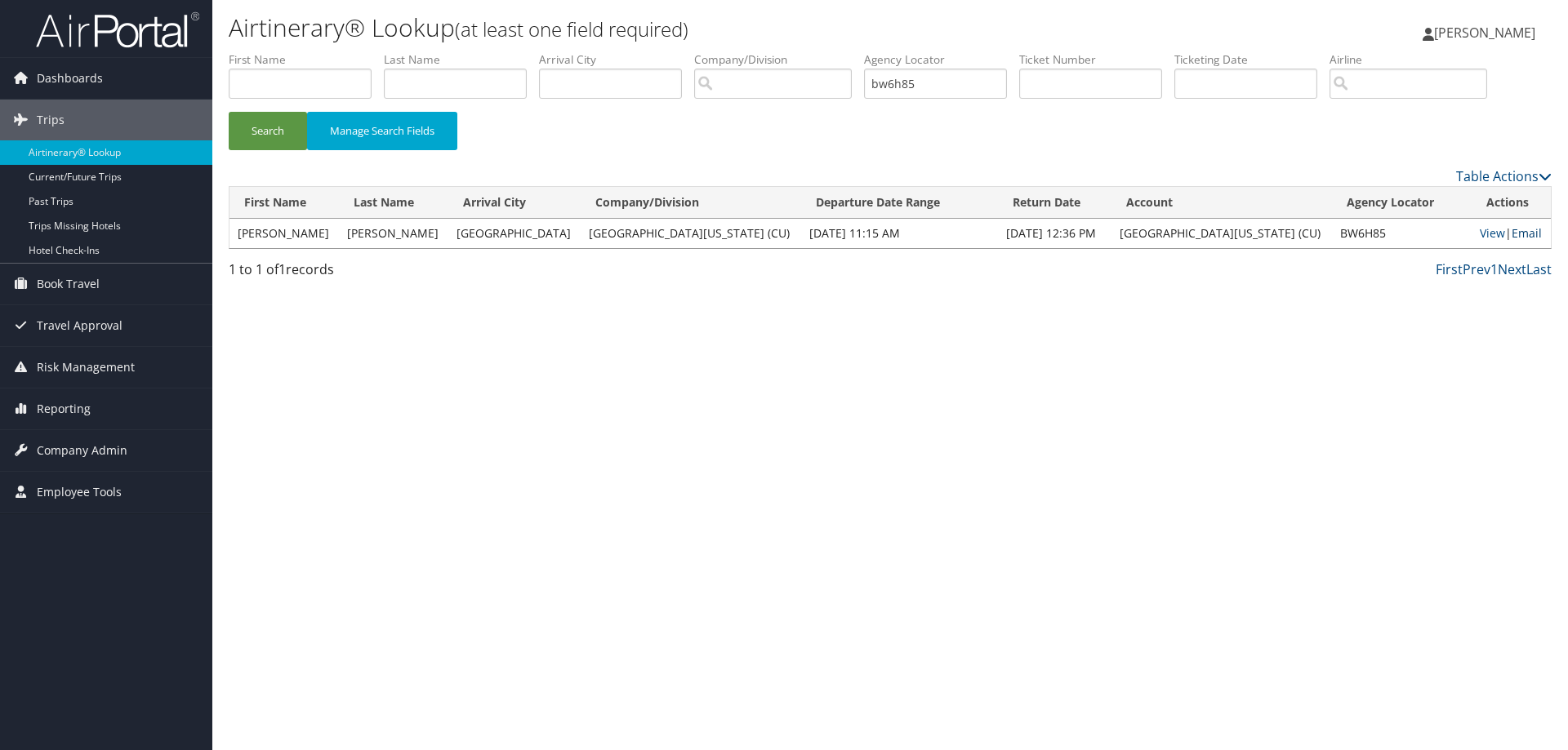
click at [1511, 233] on link "Email" at bounding box center [1526, 233] width 30 height 16
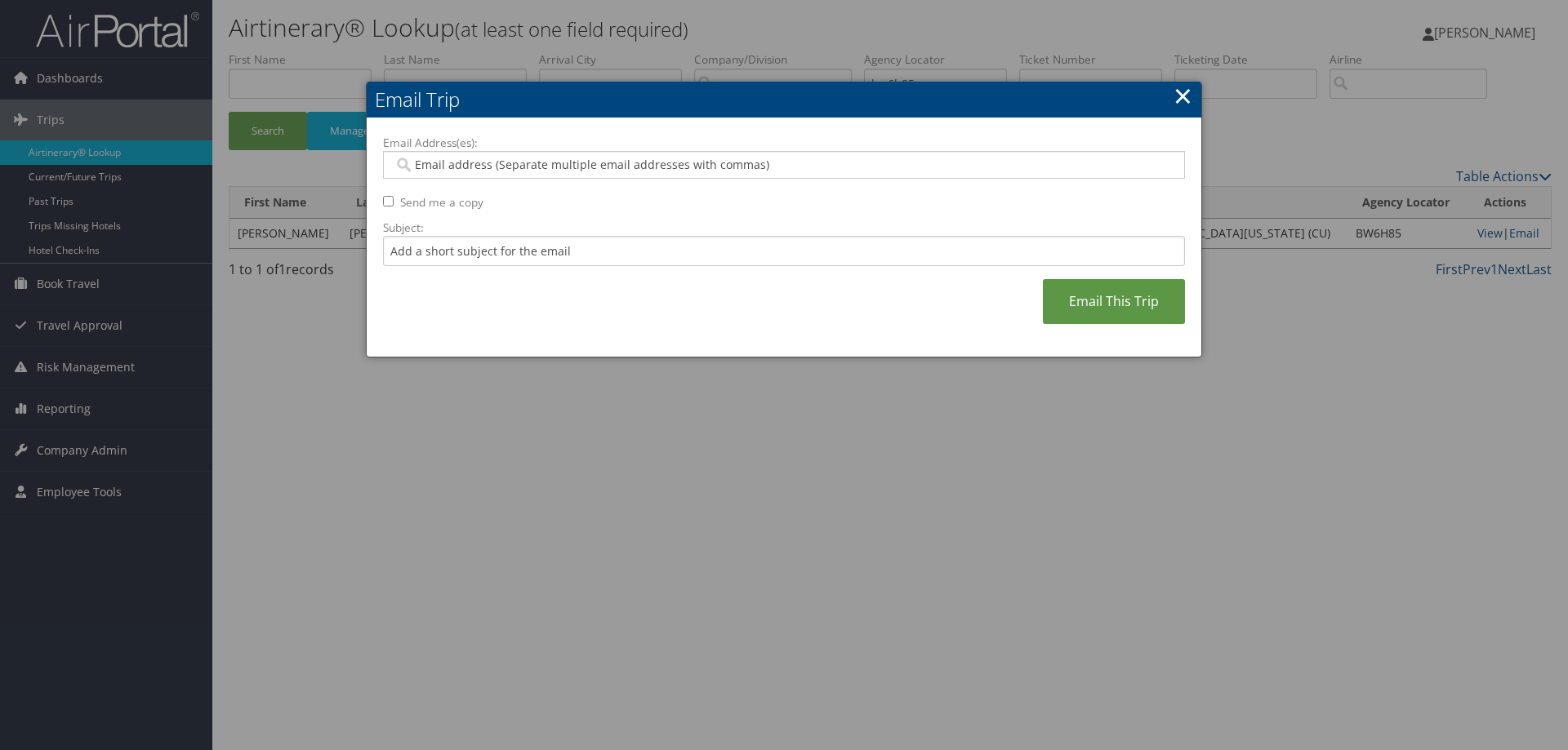
drag, startPoint x: 659, startPoint y: 165, endPoint x: 653, endPoint y: 156, distance: 10.8
click at [656, 164] on input "Email Address(es):" at bounding box center [783, 165] width 780 height 16
type input "rafael."
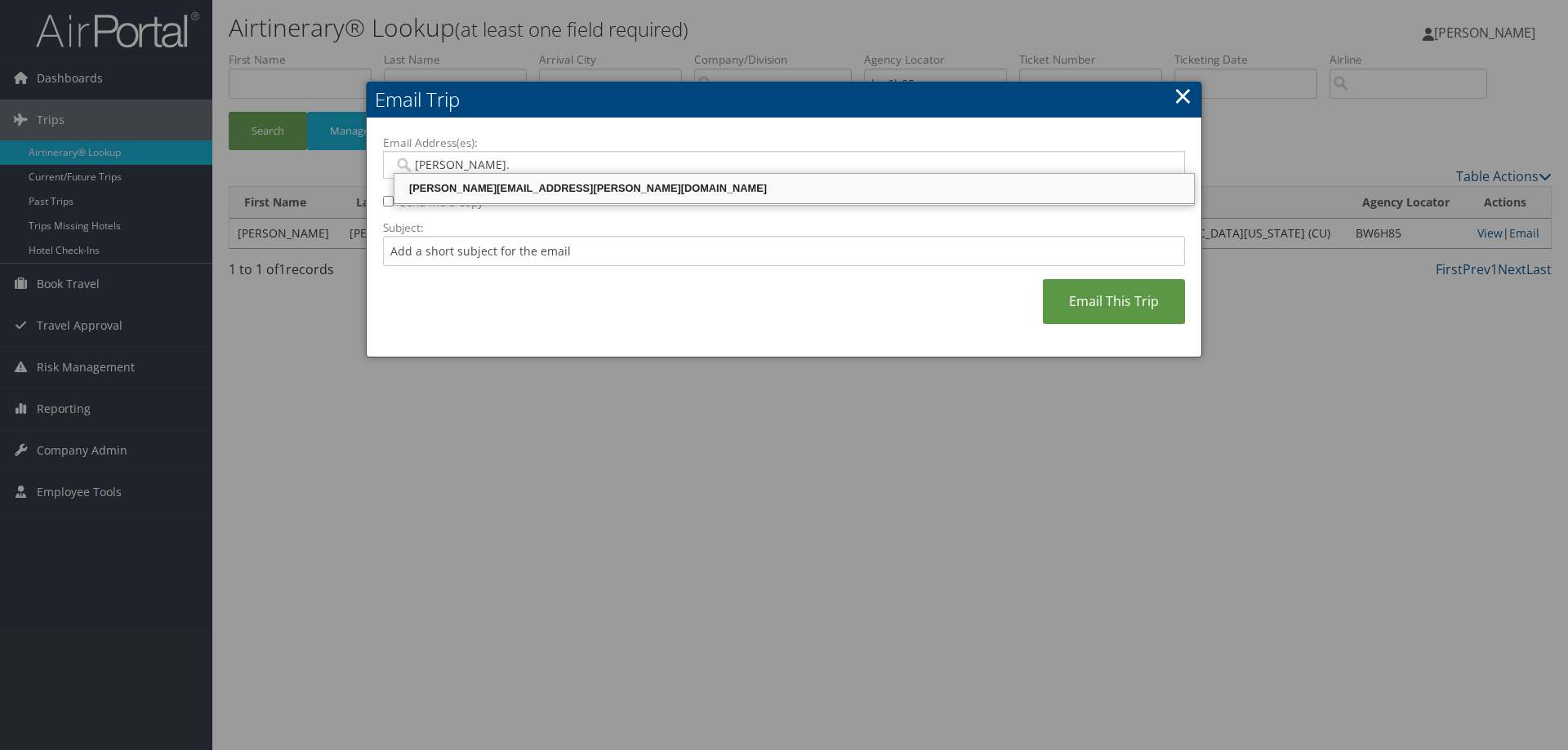
click at [682, 183] on div "rafael.orozco@ucdenver.edu" at bounding box center [794, 188] width 795 height 16
type input "rafael.orozco@ucdenver.edu"
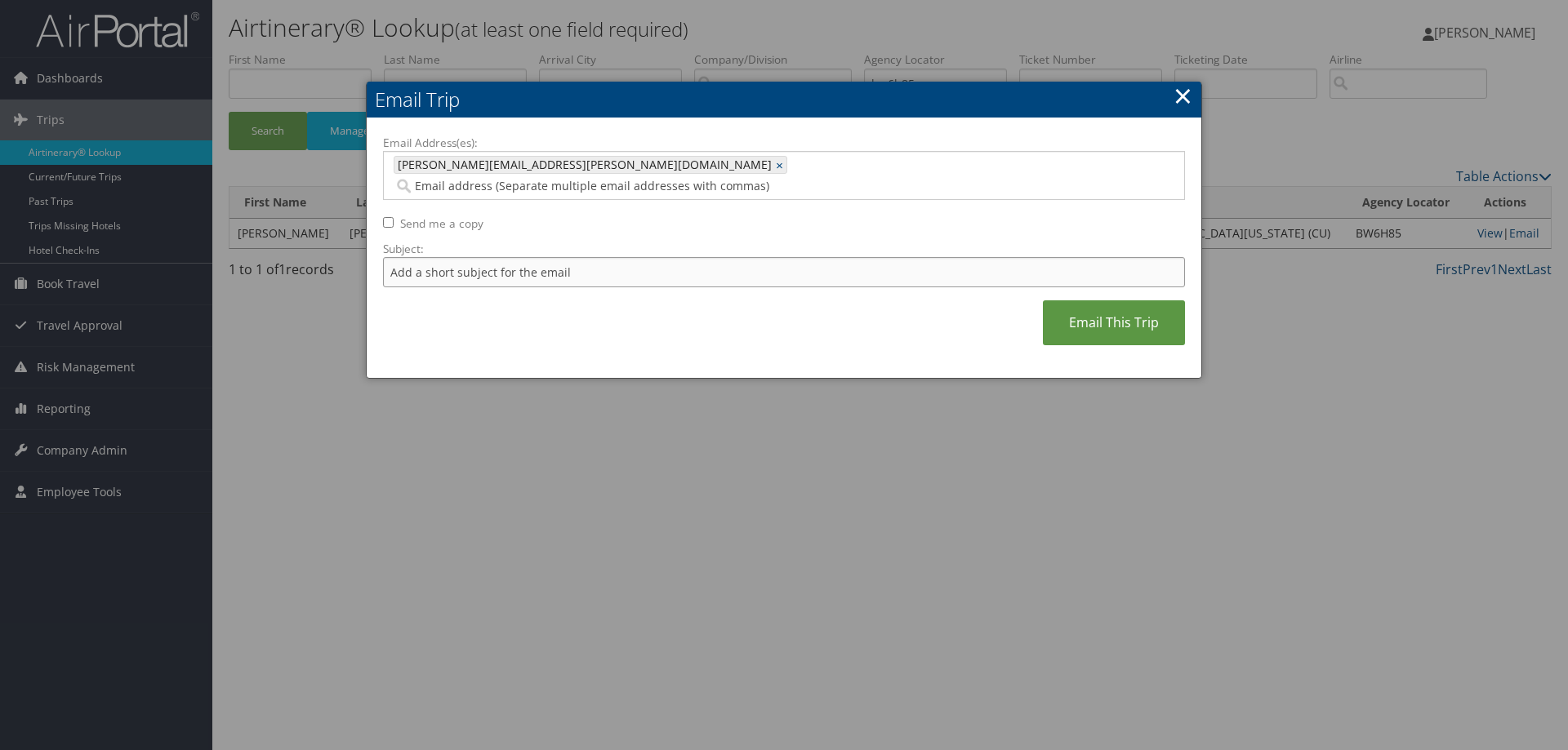
drag, startPoint x: 703, startPoint y: 263, endPoint x: 714, endPoint y: 249, distance: 17.8
click at [711, 257] on input "Subject:" at bounding box center [783, 272] width 802 height 30
type input "Adriana Parra Herrera"
drag, startPoint x: 1104, startPoint y: 297, endPoint x: 1113, endPoint y: 293, distance: 9.8
click at [1106, 300] on link "Email This Trip" at bounding box center [1113, 323] width 142 height 45
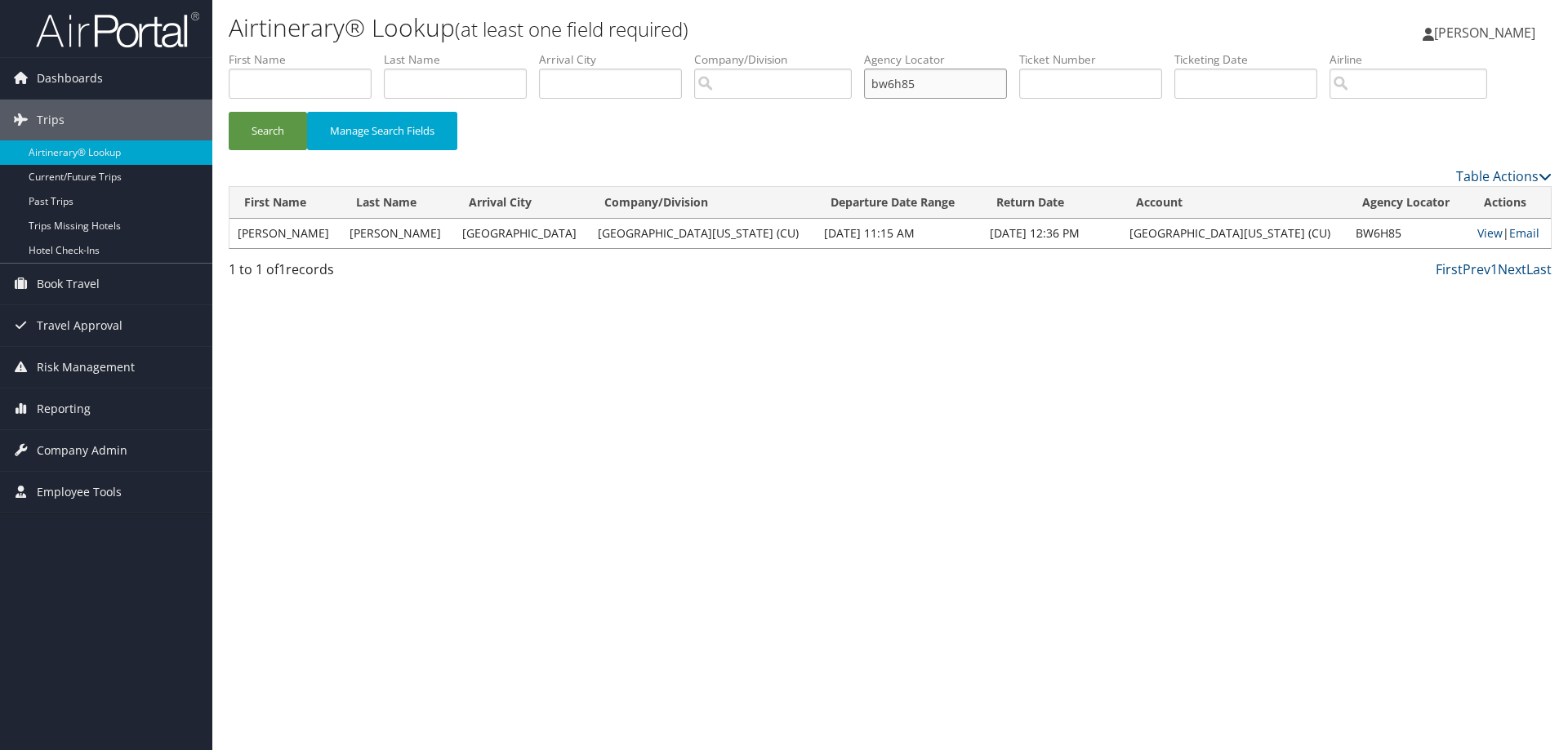
drag, startPoint x: 919, startPoint y: 83, endPoint x: 864, endPoint y: 100, distance: 57.6
click at [864, 52] on ul "First Name Last Name Departure City Arrival City Company/Division Airport/City …" at bounding box center [890, 52] width 1323 height 0
drag, startPoint x: 1068, startPoint y: 74, endPoint x: 1062, endPoint y: 67, distance: 9.2
click at [1066, 73] on input "text" at bounding box center [1090, 84] width 143 height 30
type input "0167311103279"
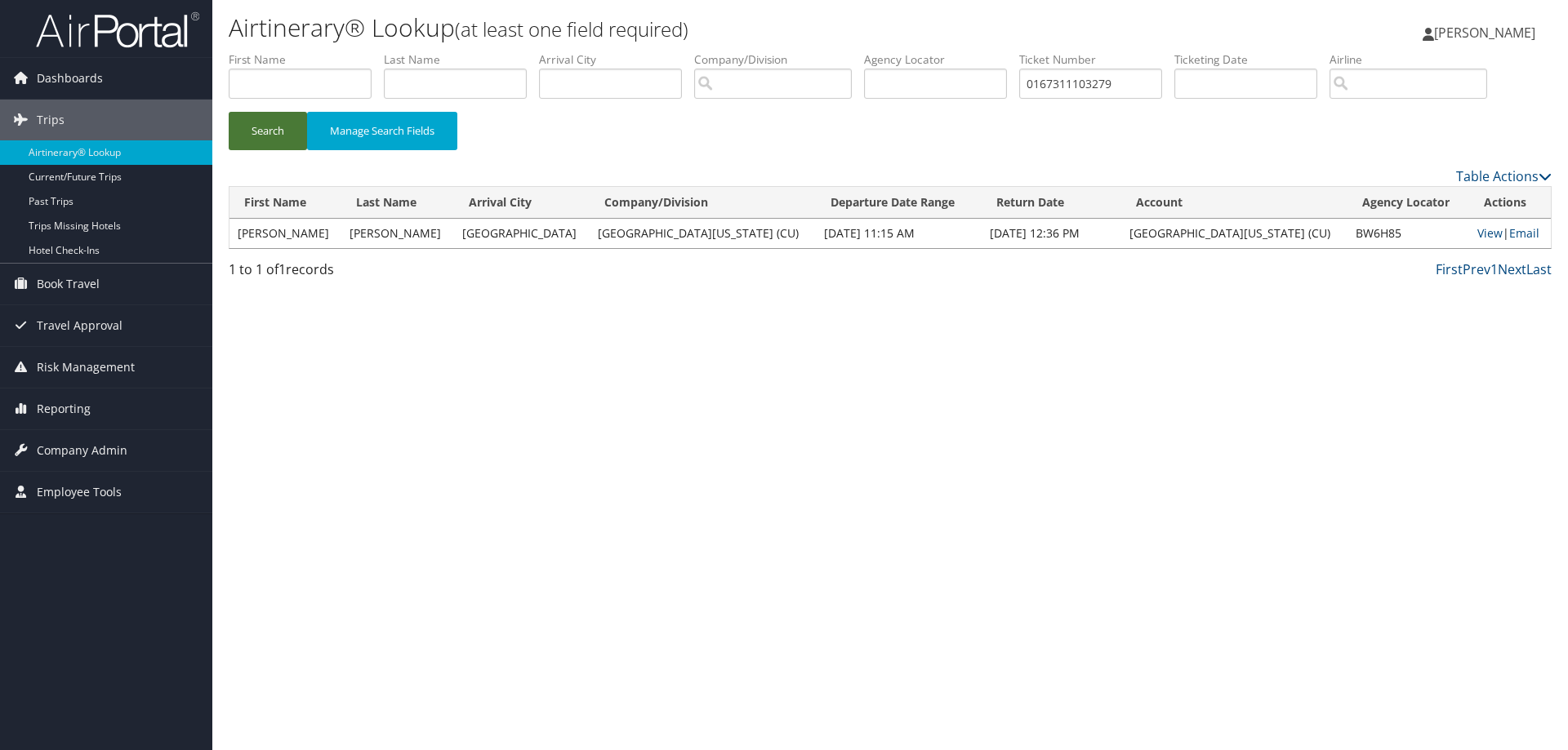
click at [265, 122] on button "Search" at bounding box center [268, 131] width 79 height 38
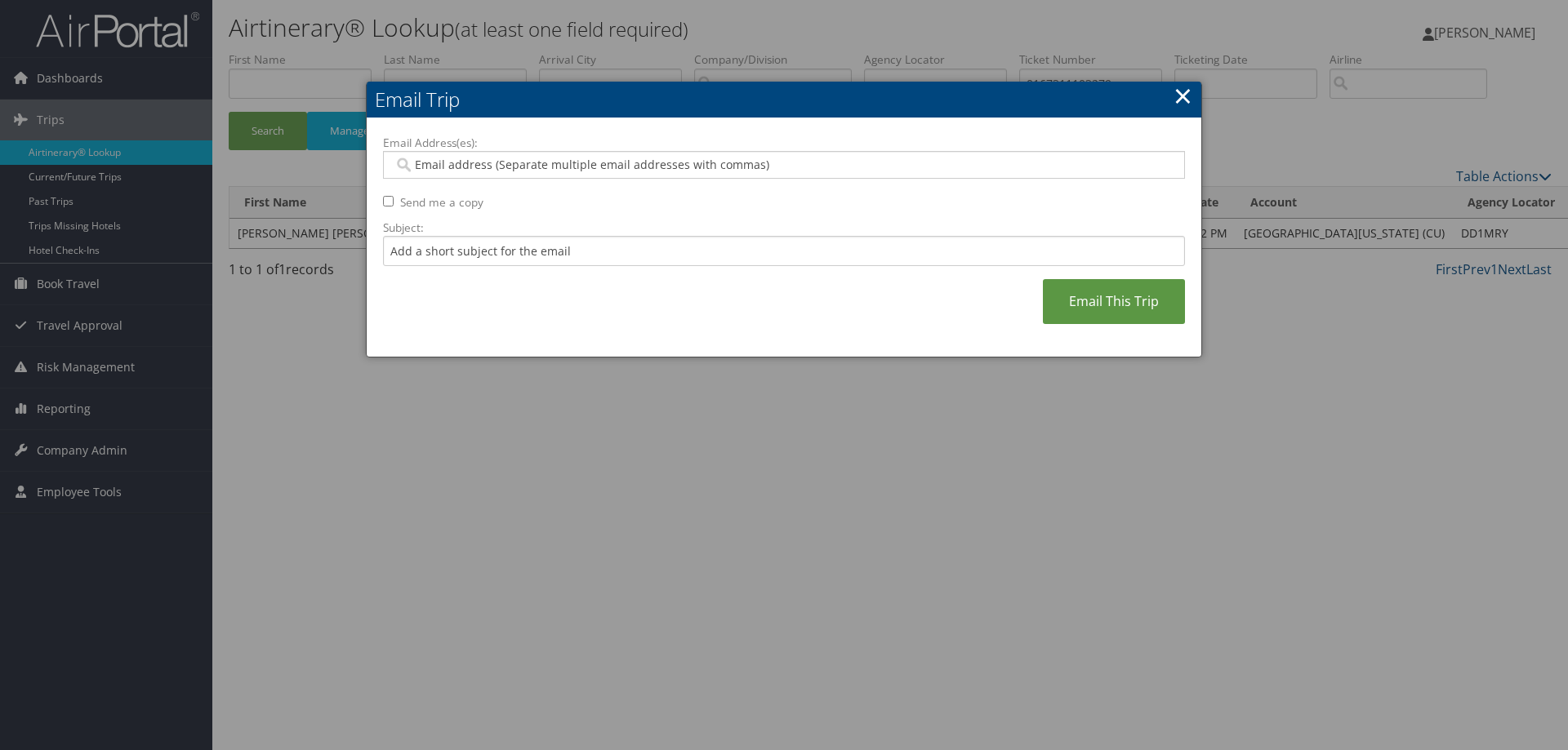
click at [757, 160] on input "Email Address(es):" at bounding box center [783, 165] width 780 height 16
drag, startPoint x: 494, startPoint y: 164, endPoint x: 504, endPoint y: 162, distance: 10.2
click at [492, 165] on input "Email Address(es):" at bounding box center [783, 165] width 780 height 16
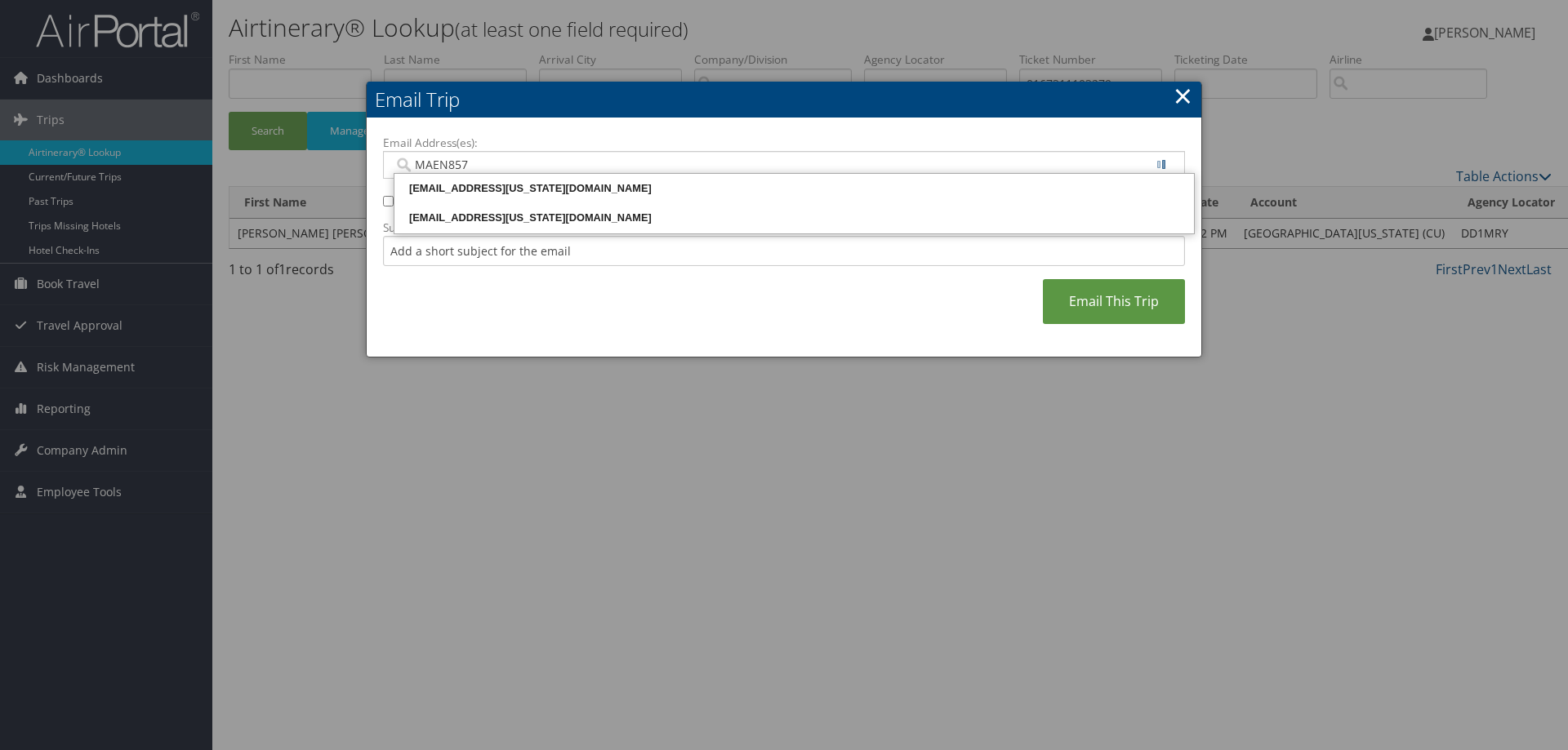
type input "MAEN8578"
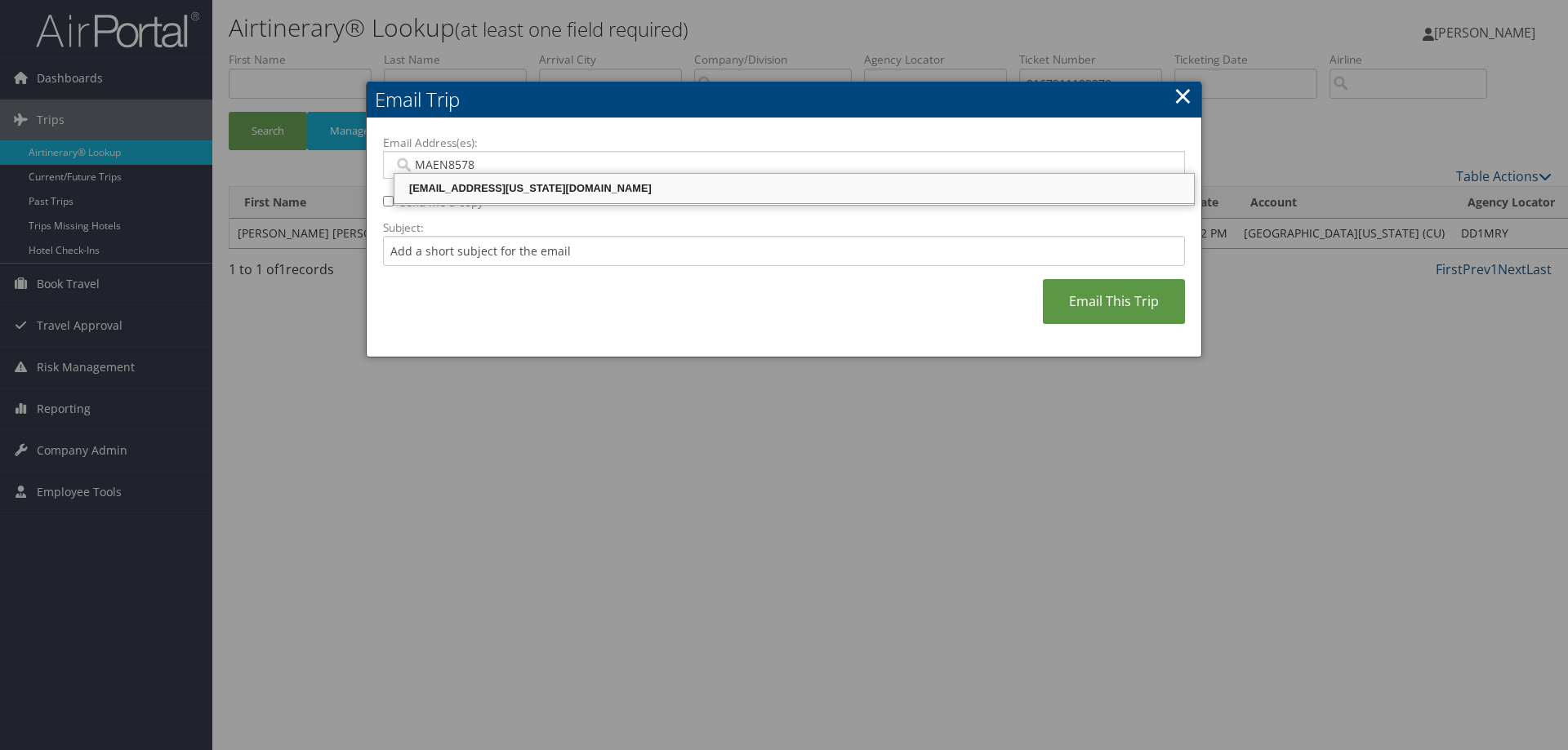
click at [548, 185] on div "maen8578@colorado.edu" at bounding box center [794, 188] width 795 height 16
type input "maen8578@colorado.edu"
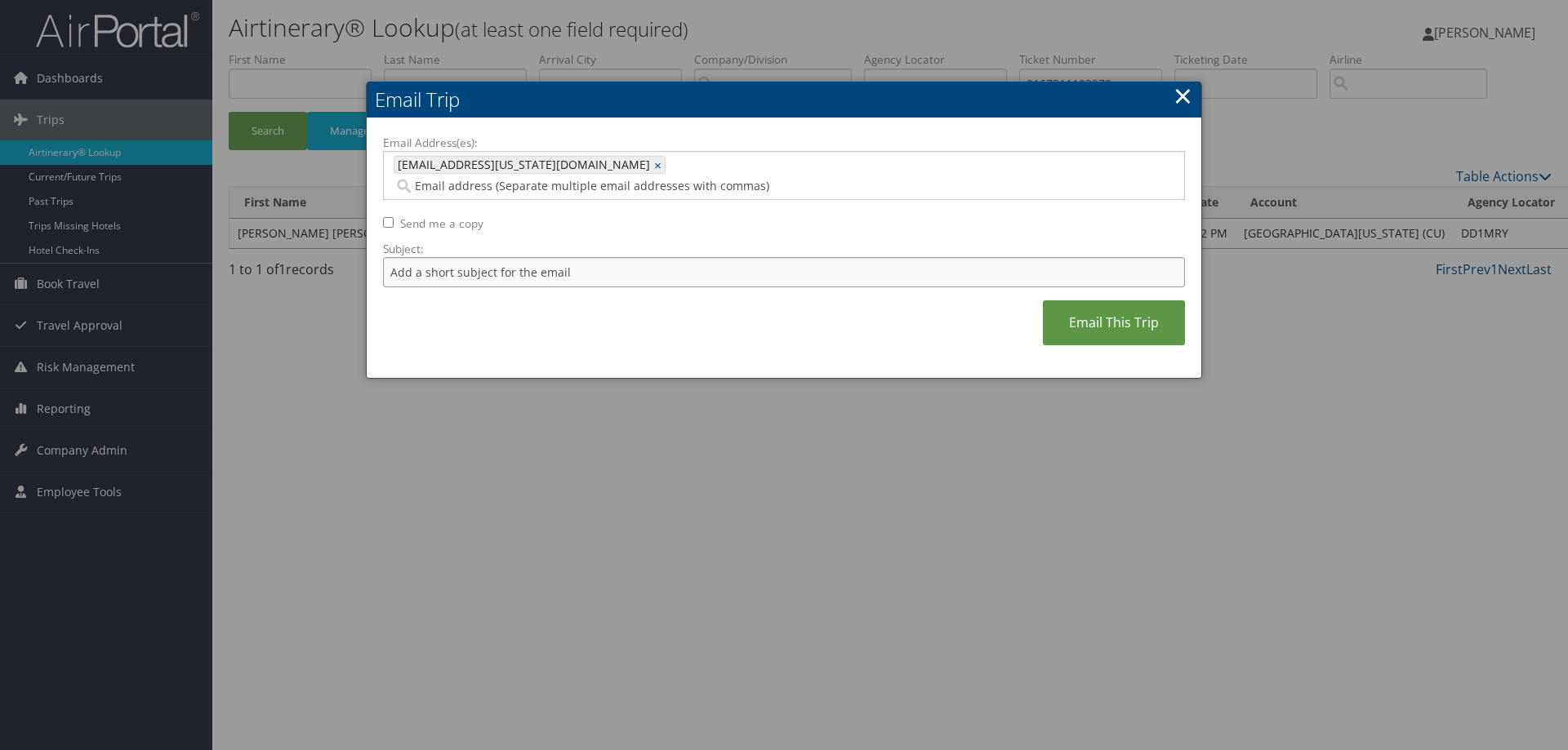
click at [782, 257] on input "Subject:" at bounding box center [783, 272] width 802 height 30
paste input "0167311103279"
type input "0167311103279"
click at [1133, 307] on link "Email This Trip" at bounding box center [1113, 323] width 142 height 45
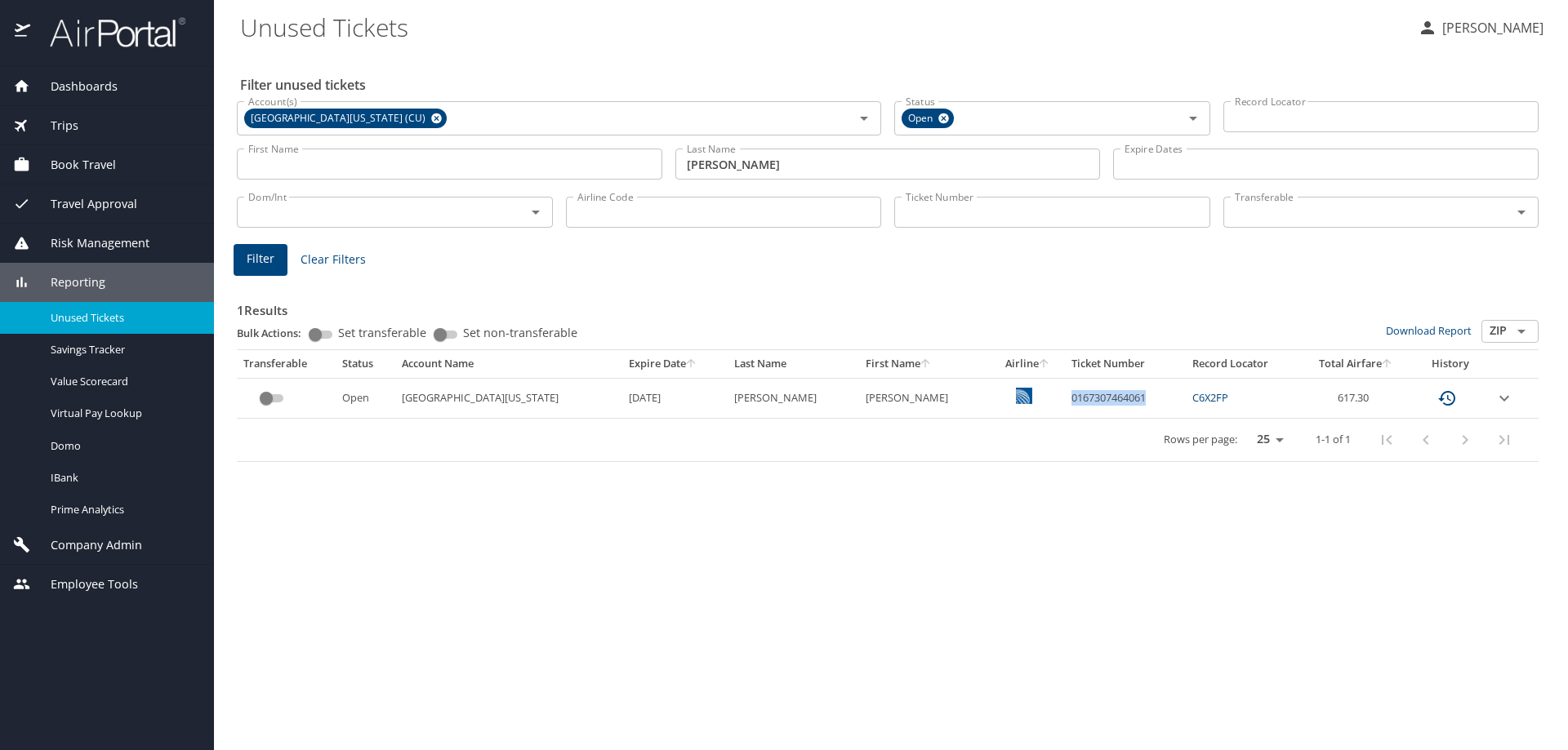
drag, startPoint x: 1090, startPoint y: 395, endPoint x: 1022, endPoint y: 397, distance: 68.0
click at [1065, 401] on td "0167307464061" at bounding box center [1126, 398] width 121 height 40
copy td "0167307464061"
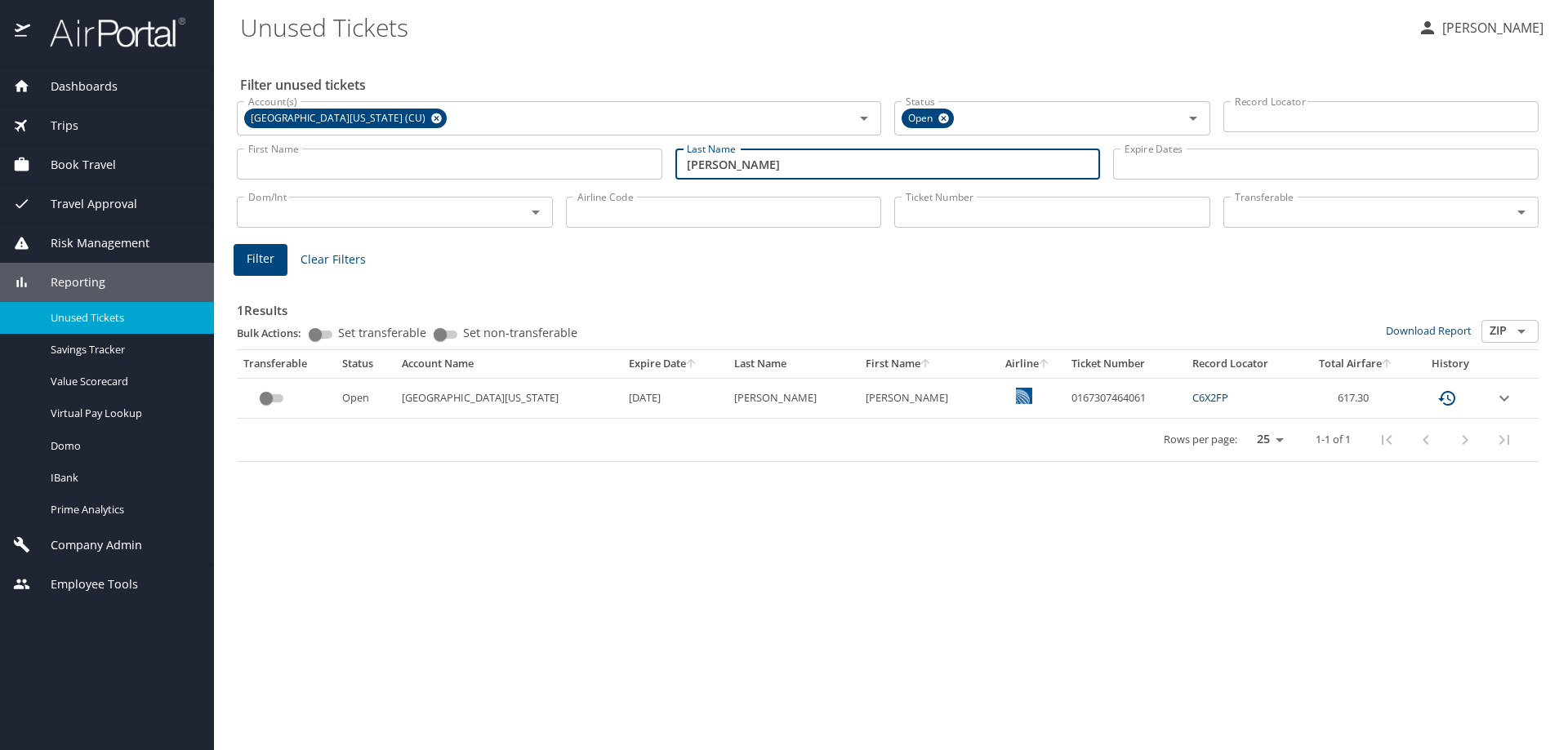
drag, startPoint x: 733, startPoint y: 160, endPoint x: 558, endPoint y: 158, distance: 175.0
click at [549, 180] on div "First Name First Name Last Name [PERSON_NAME] Last Name Expire Dates Expire Dat…" at bounding box center [887, 164] width 1315 height 58
click at [262, 257] on span "Filter" at bounding box center [261, 259] width 28 height 20
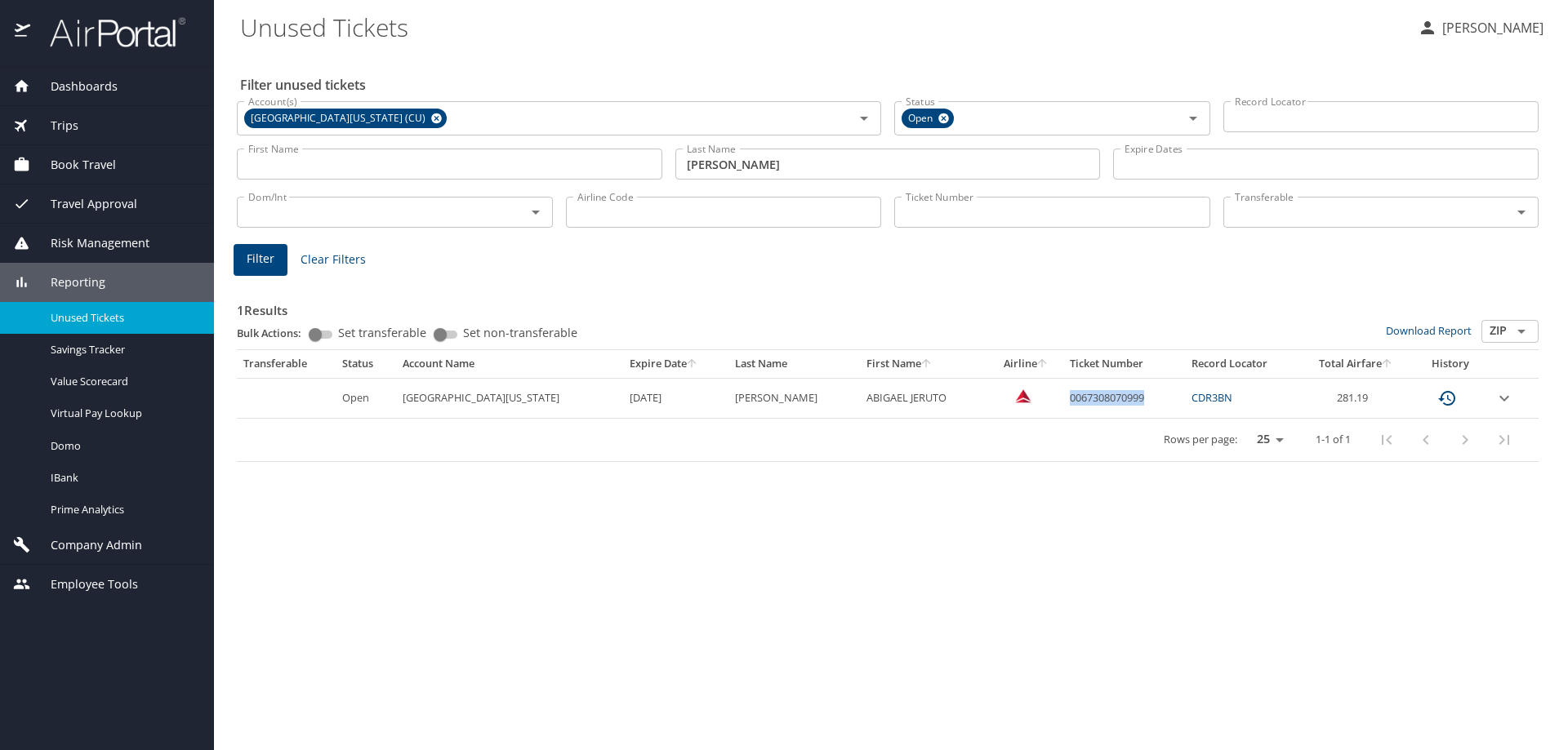
drag, startPoint x: 1146, startPoint y: 398, endPoint x: 1063, endPoint y: 405, distance: 83.3
click at [1063, 405] on td "0067308070999" at bounding box center [1124, 398] width 121 height 40
copy td "0067308070999"
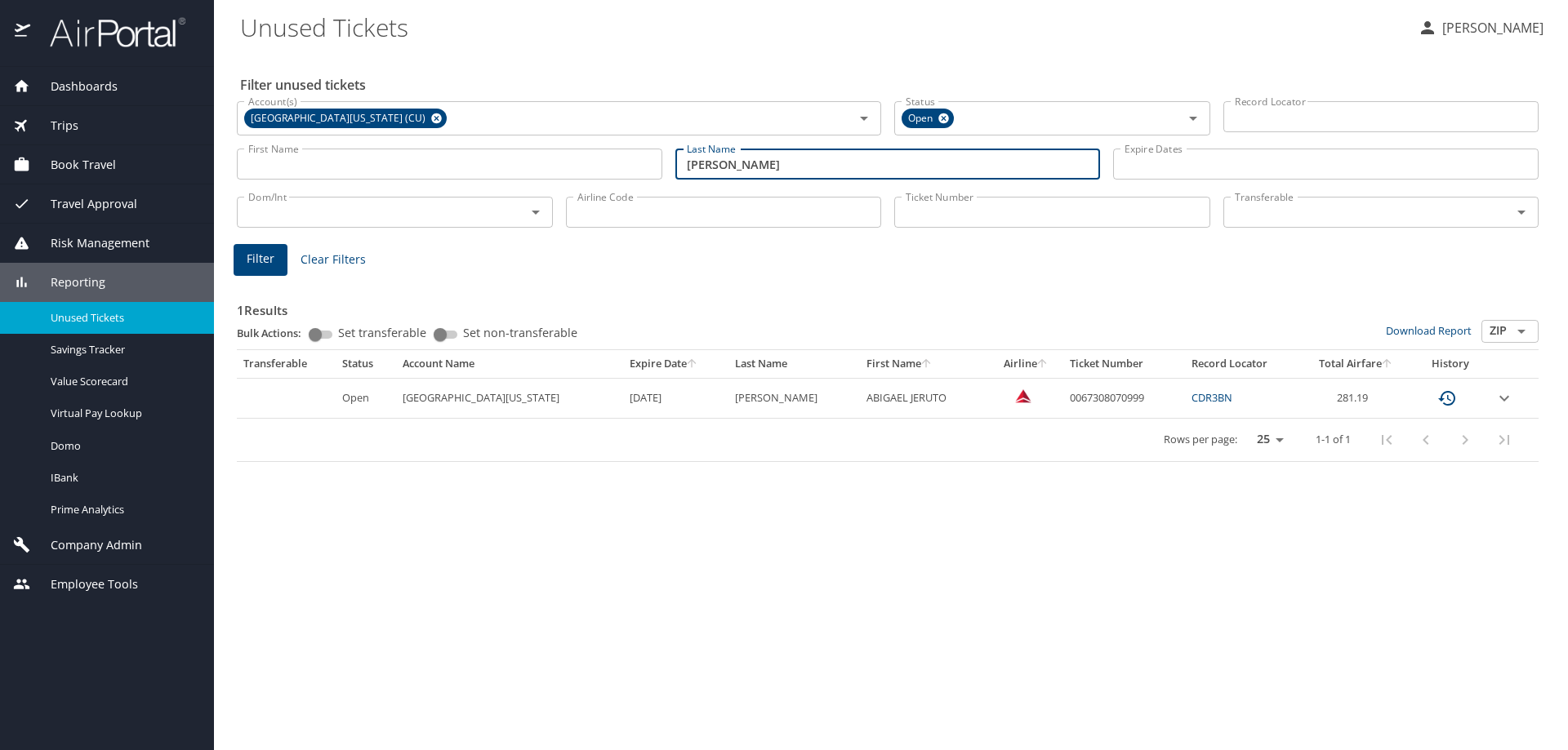
drag, startPoint x: 813, startPoint y: 166, endPoint x: 675, endPoint y: 179, distance: 138.6
click at [675, 179] on div "Last Name [PERSON_NAME] Last Name" at bounding box center [887, 164] width 425 height 31
type input "[PERSON_NAME]"
click at [279, 256] on button "Filter" at bounding box center [261, 260] width 54 height 32
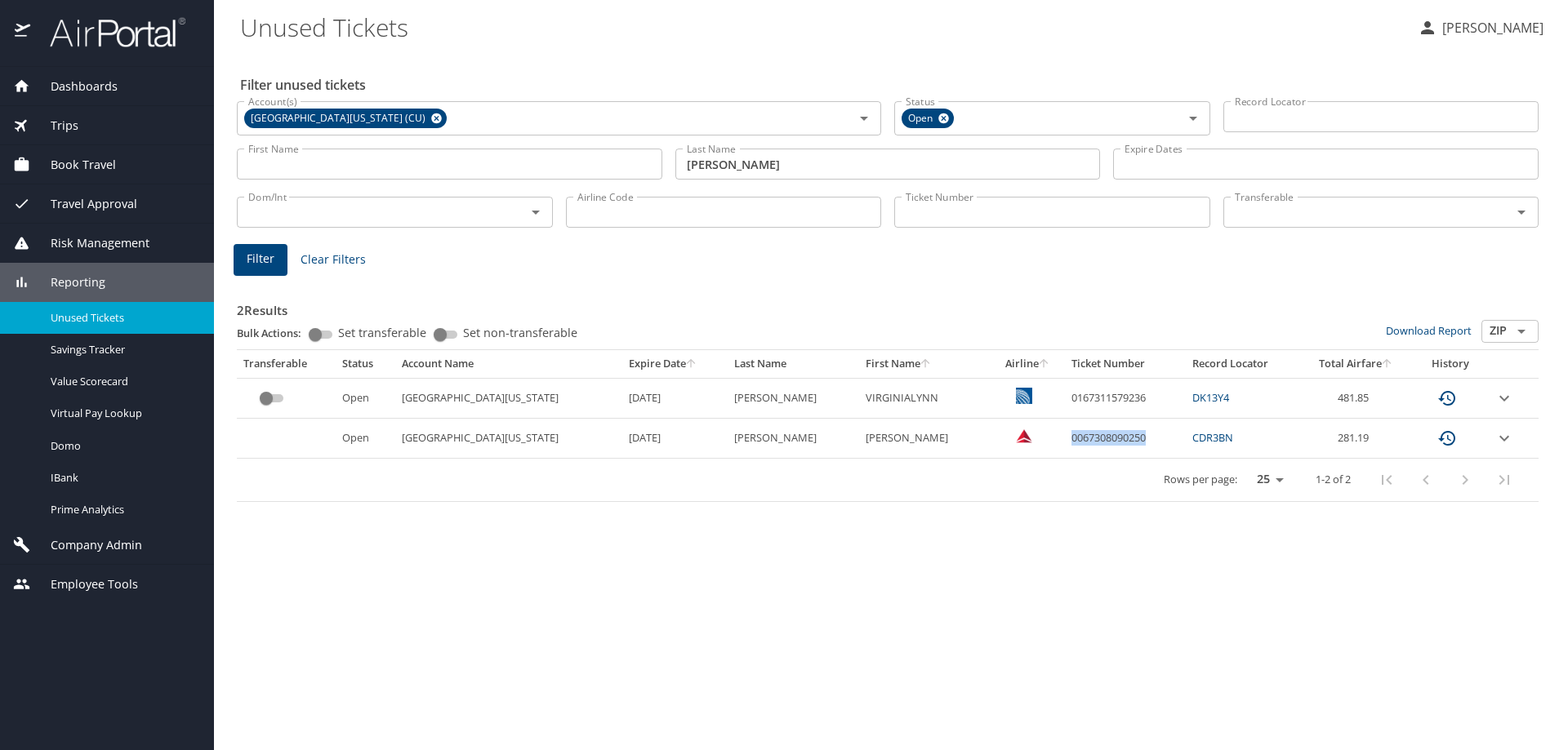
drag, startPoint x: 1117, startPoint y: 434, endPoint x: 1033, endPoint y: 435, distance: 84.0
click at [1065, 435] on td "0067308090250" at bounding box center [1126, 438] width 121 height 40
copy td "0067308090250"
